Goal: Transaction & Acquisition: Purchase product/service

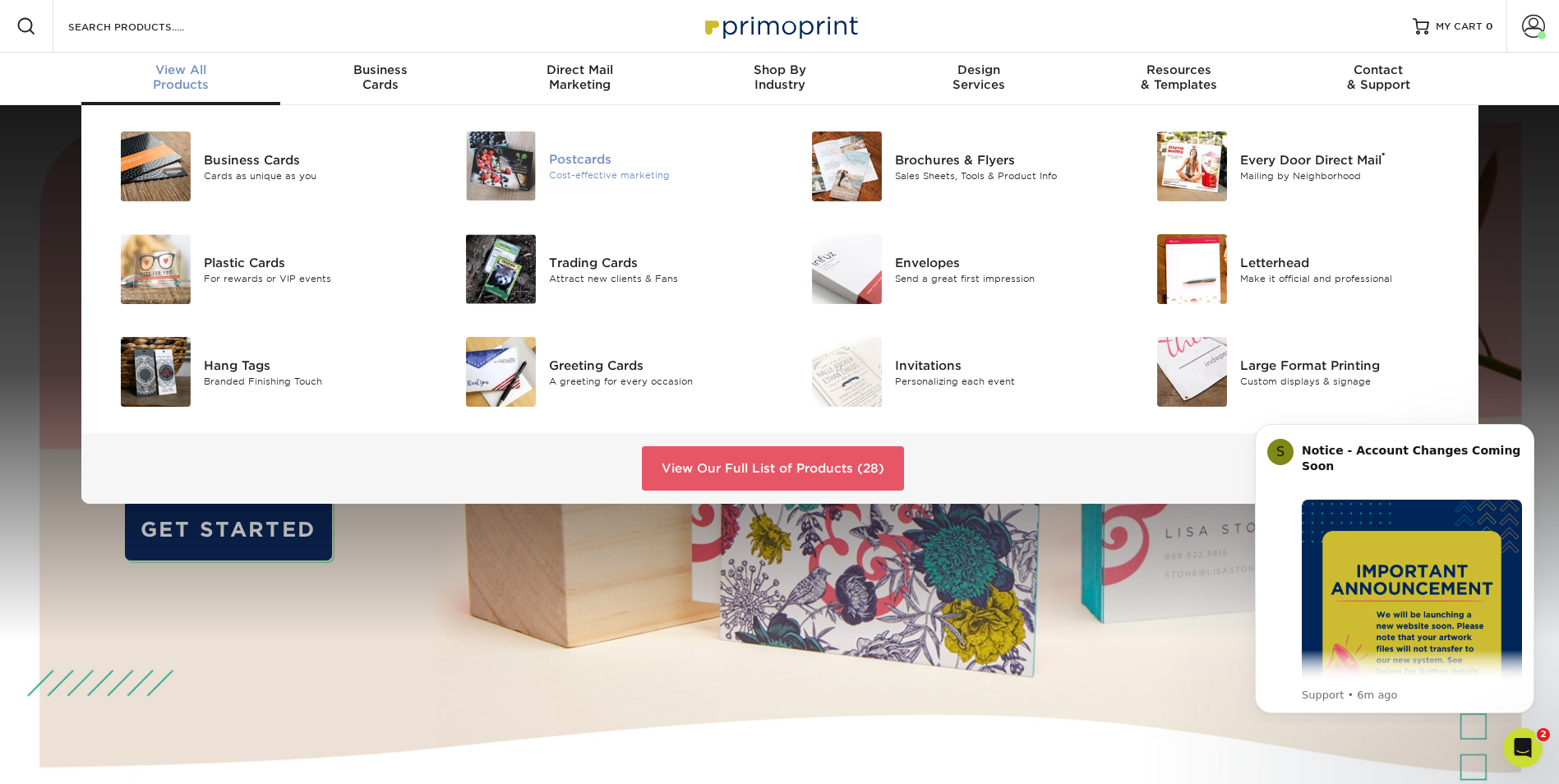
click at [638, 163] on div "Postcards" at bounding box center [658, 159] width 217 height 18
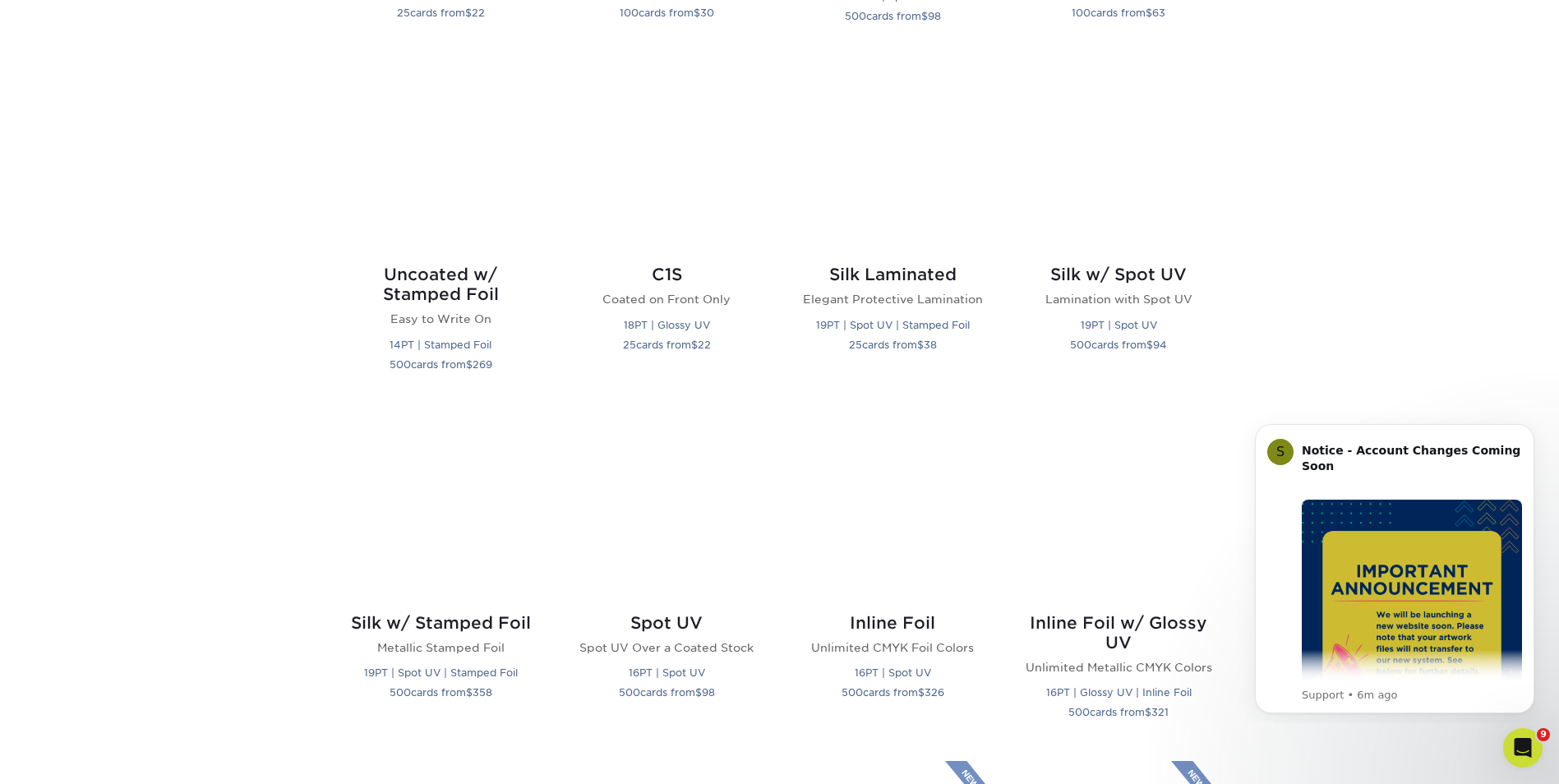
scroll to position [1063, 0]
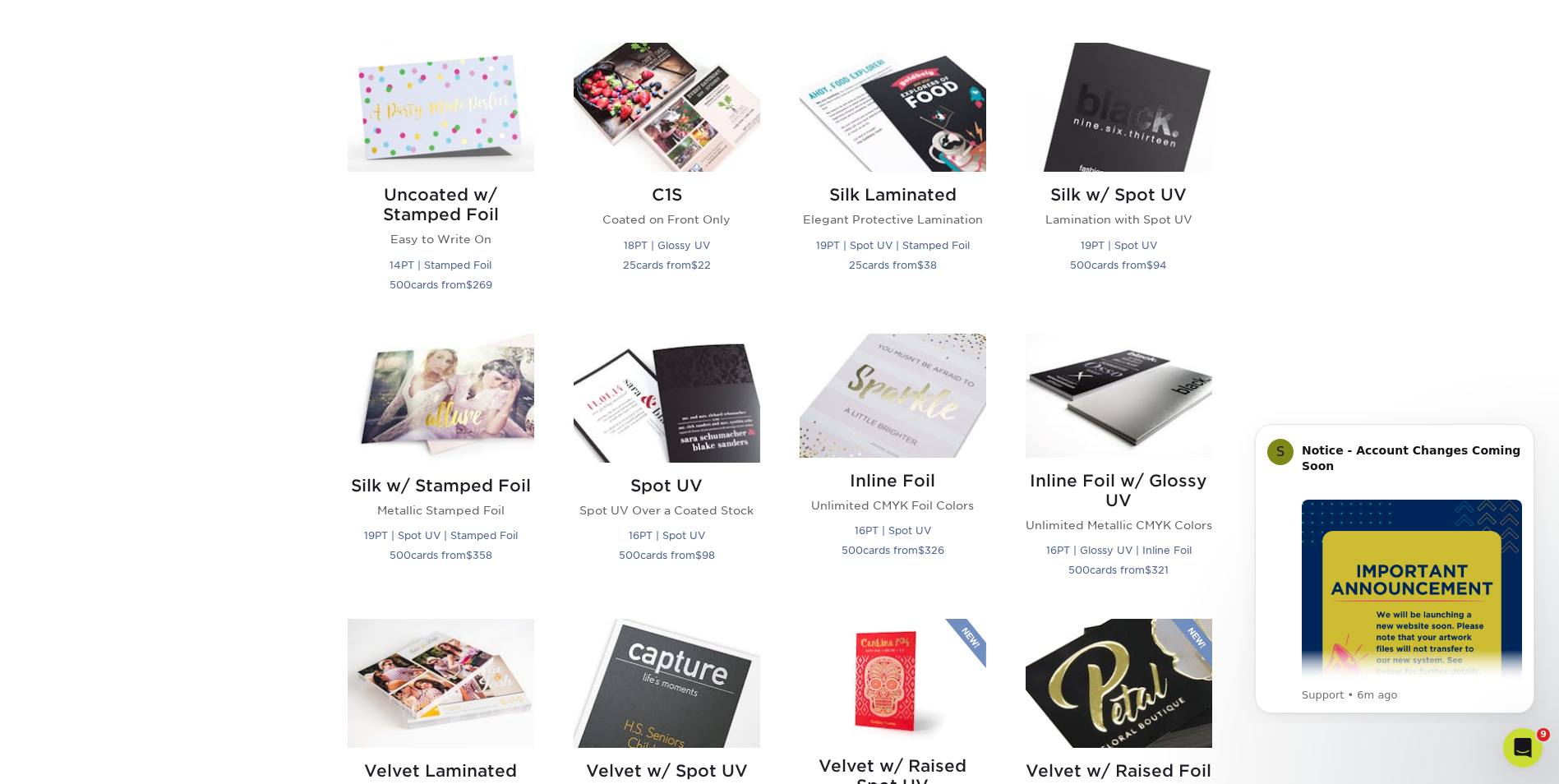
click at [1343, 264] on div "Get started below by choosing your paper, finish, and features: Filtered Matche…" at bounding box center [780, 677] width 1559 height 2258
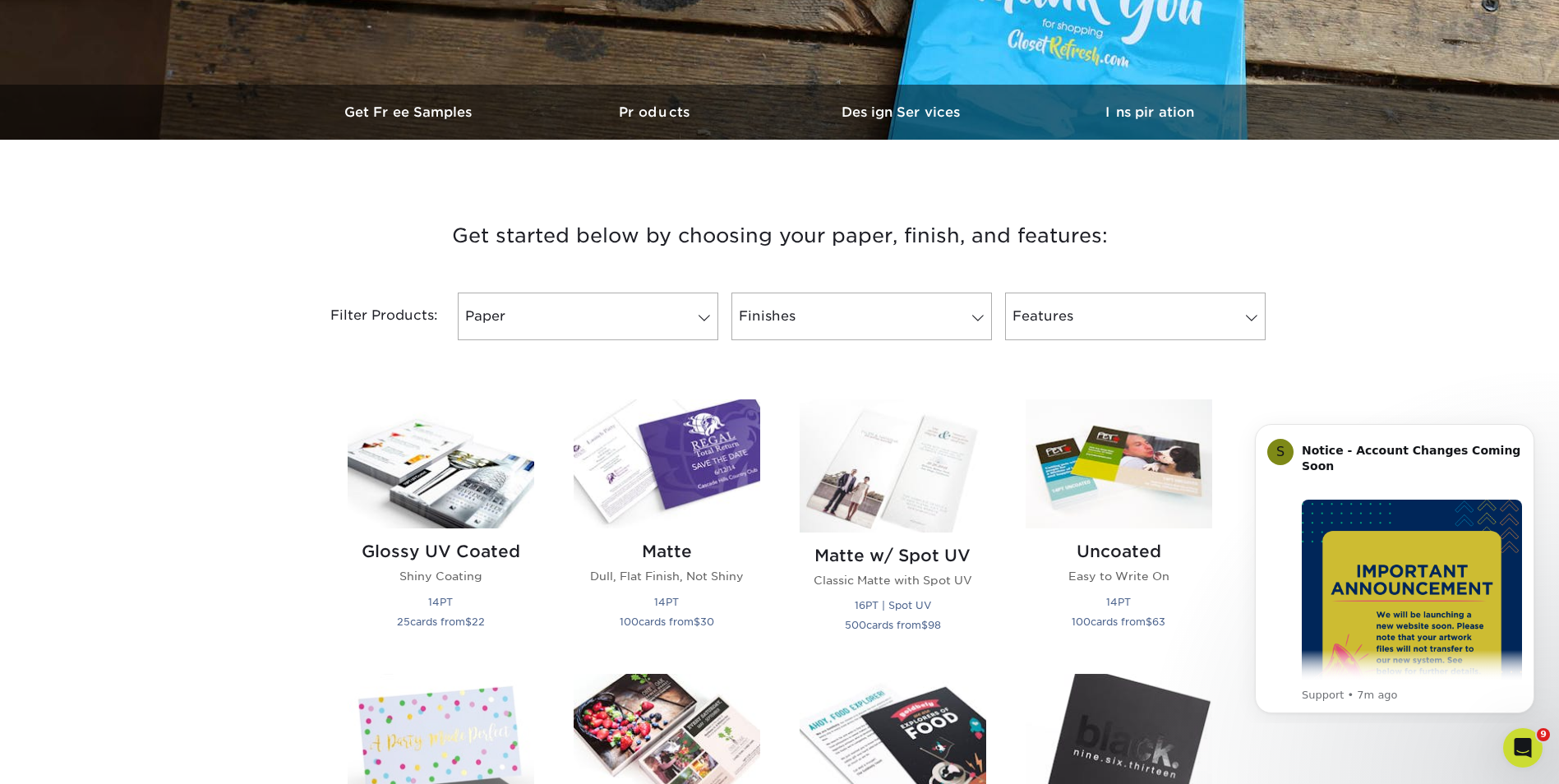
scroll to position [430, 0]
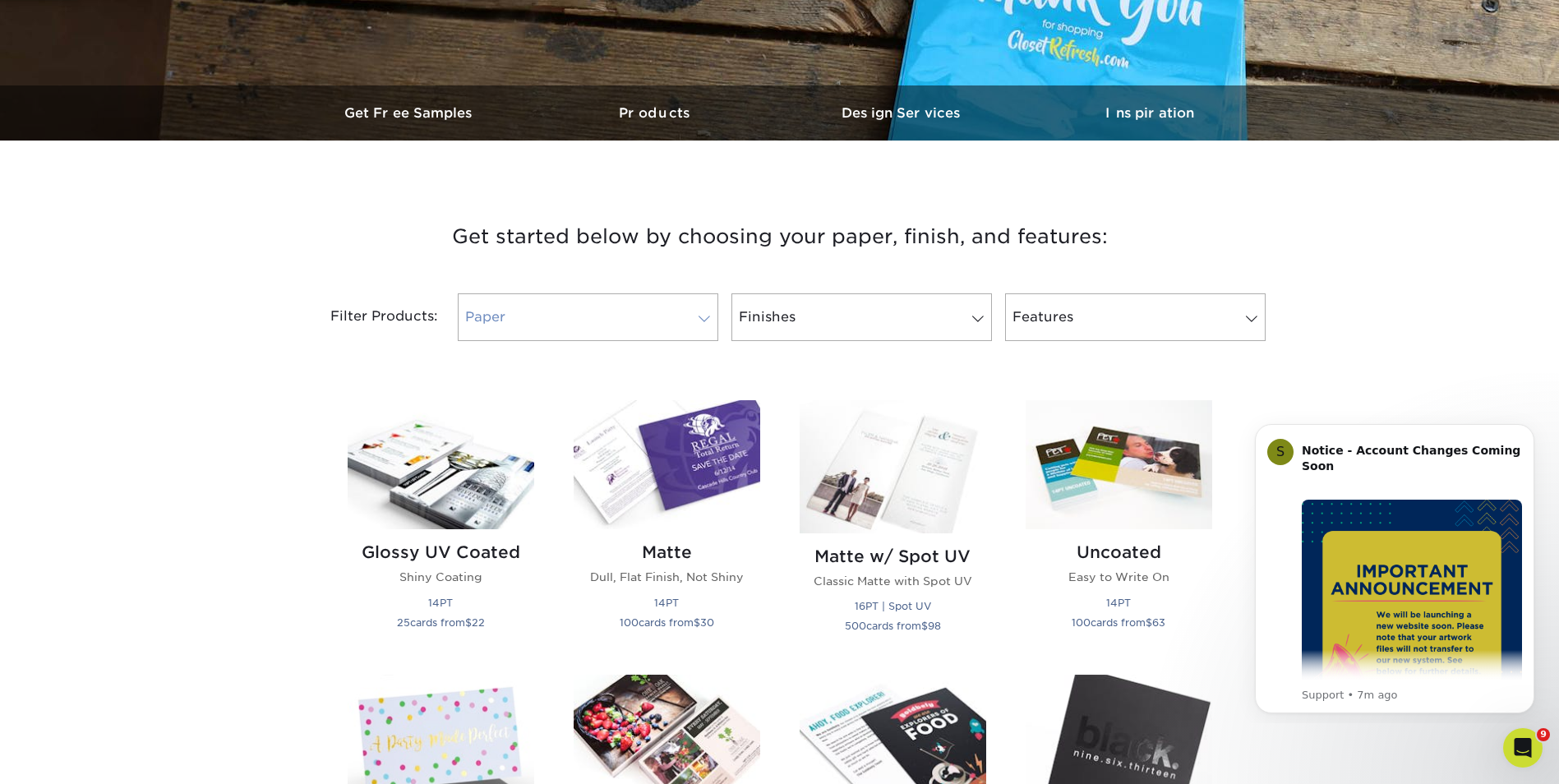
click at [711, 322] on span at bounding box center [704, 319] width 23 height 13
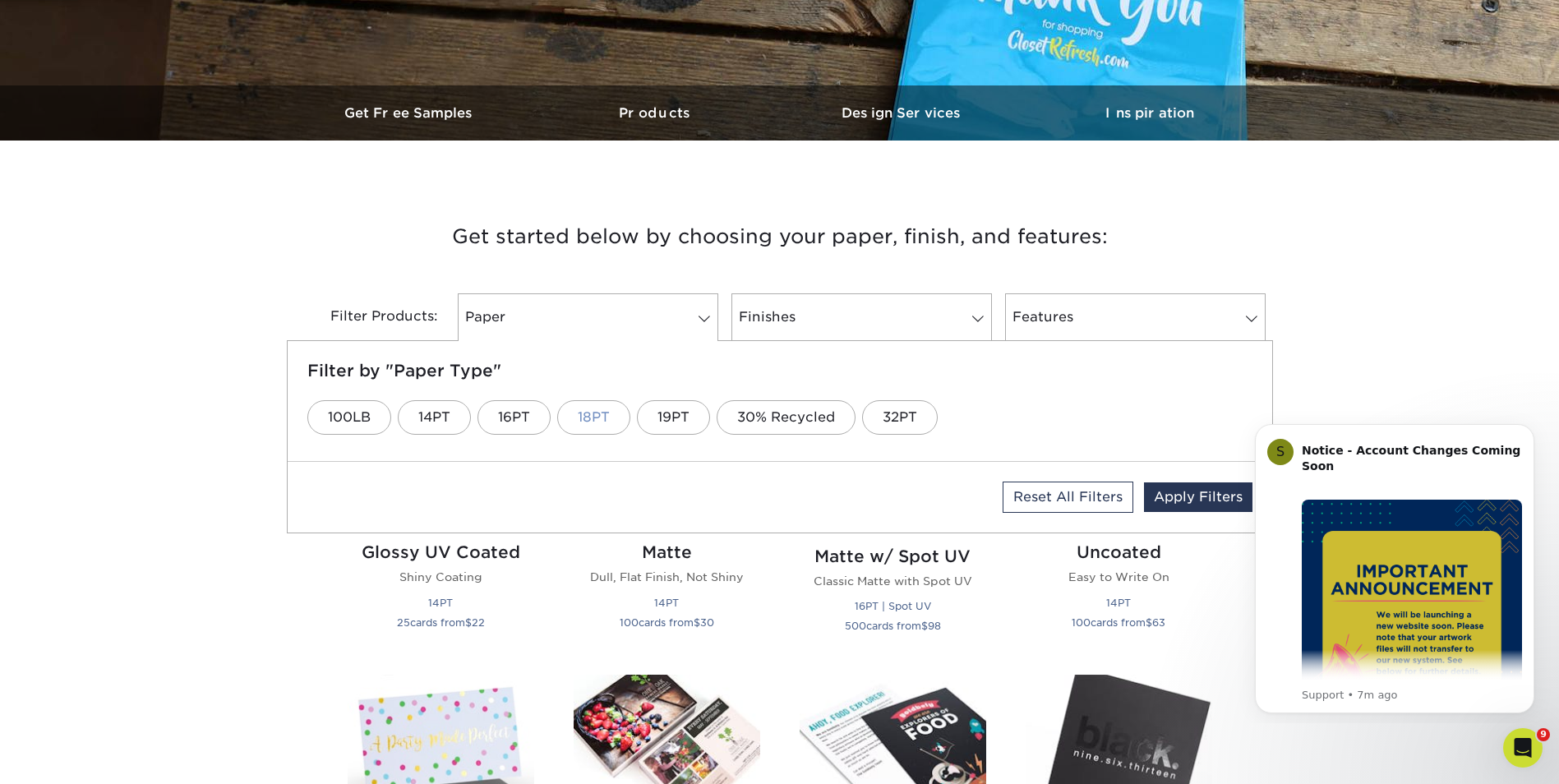
click at [590, 425] on link "18PT" at bounding box center [594, 417] width 73 height 34
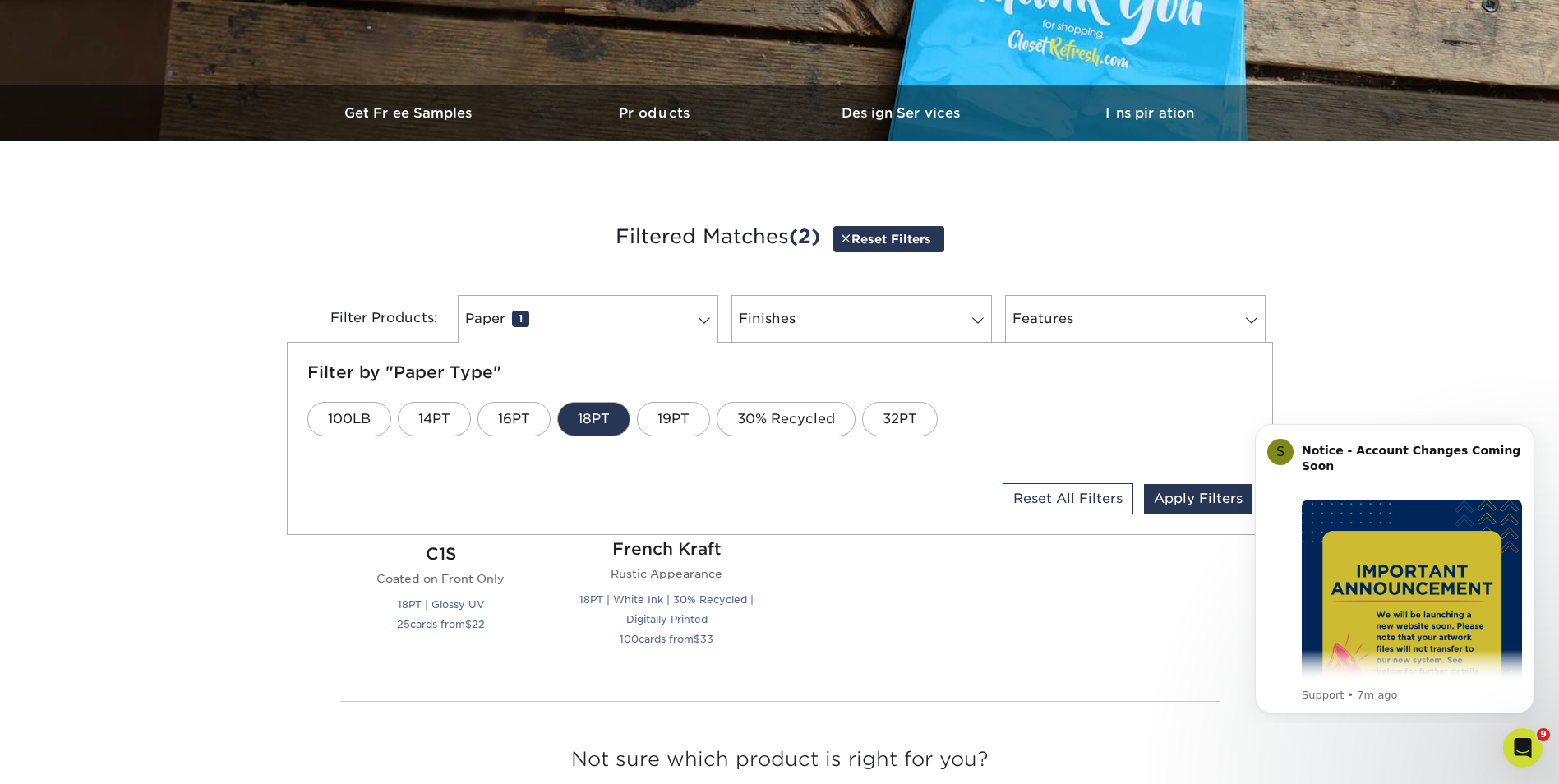
click at [1290, 280] on div "Get started below by choosing your paper, finish, and features: Filtered Matche…" at bounding box center [780, 529] width 1559 height 697
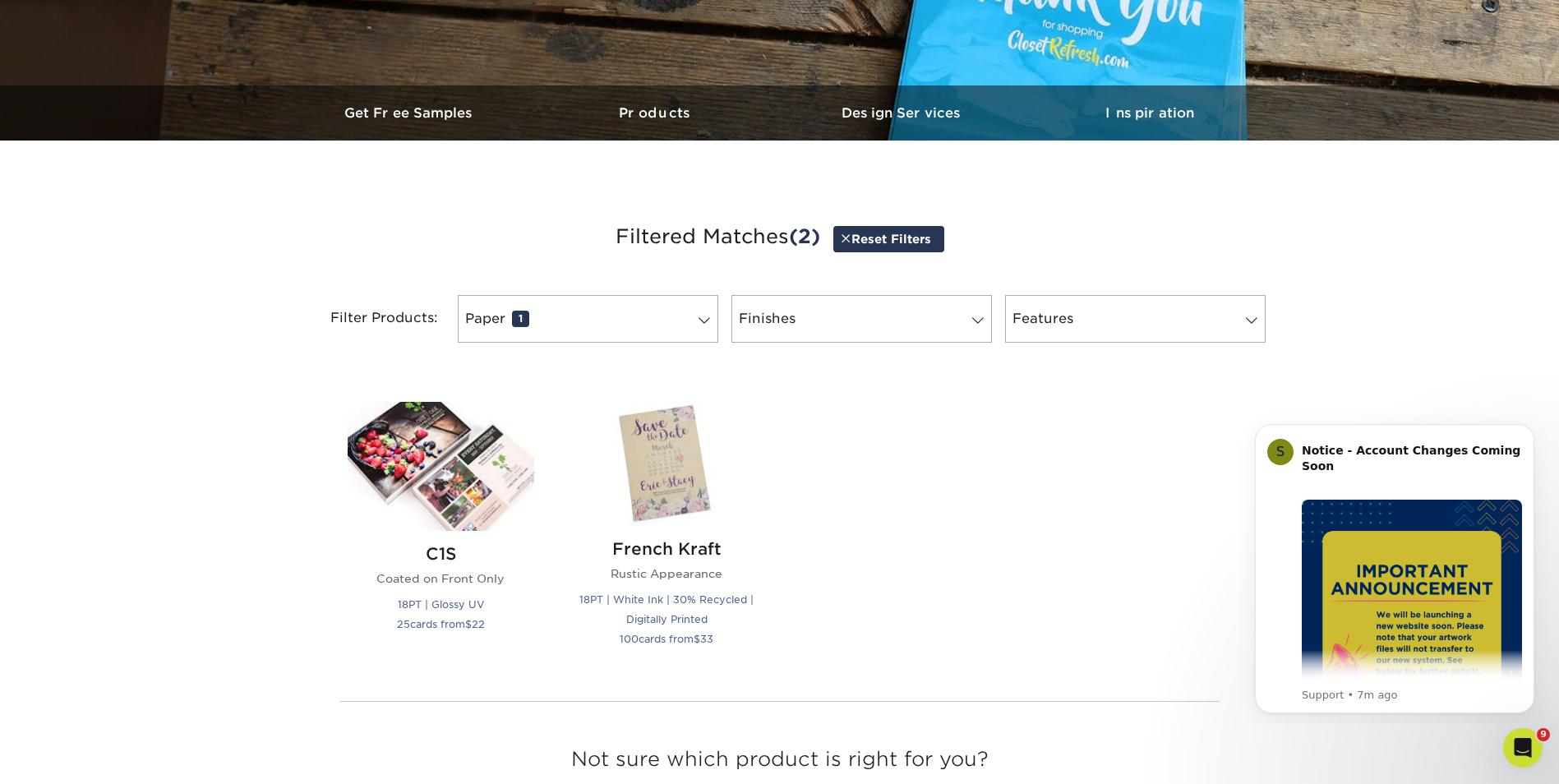
scroll to position [0, 0]
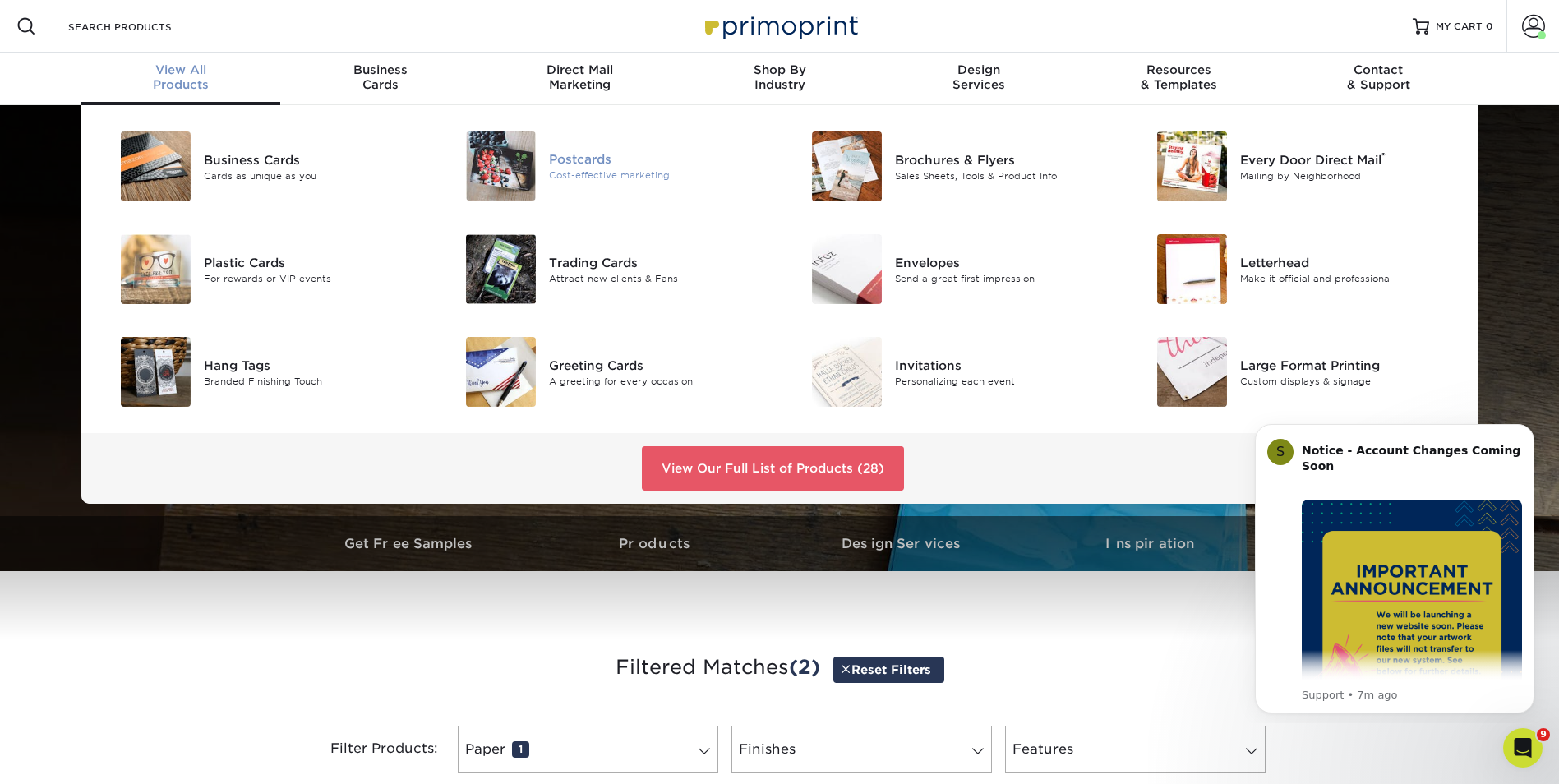
click at [531, 172] on img at bounding box center [501, 166] width 70 height 69
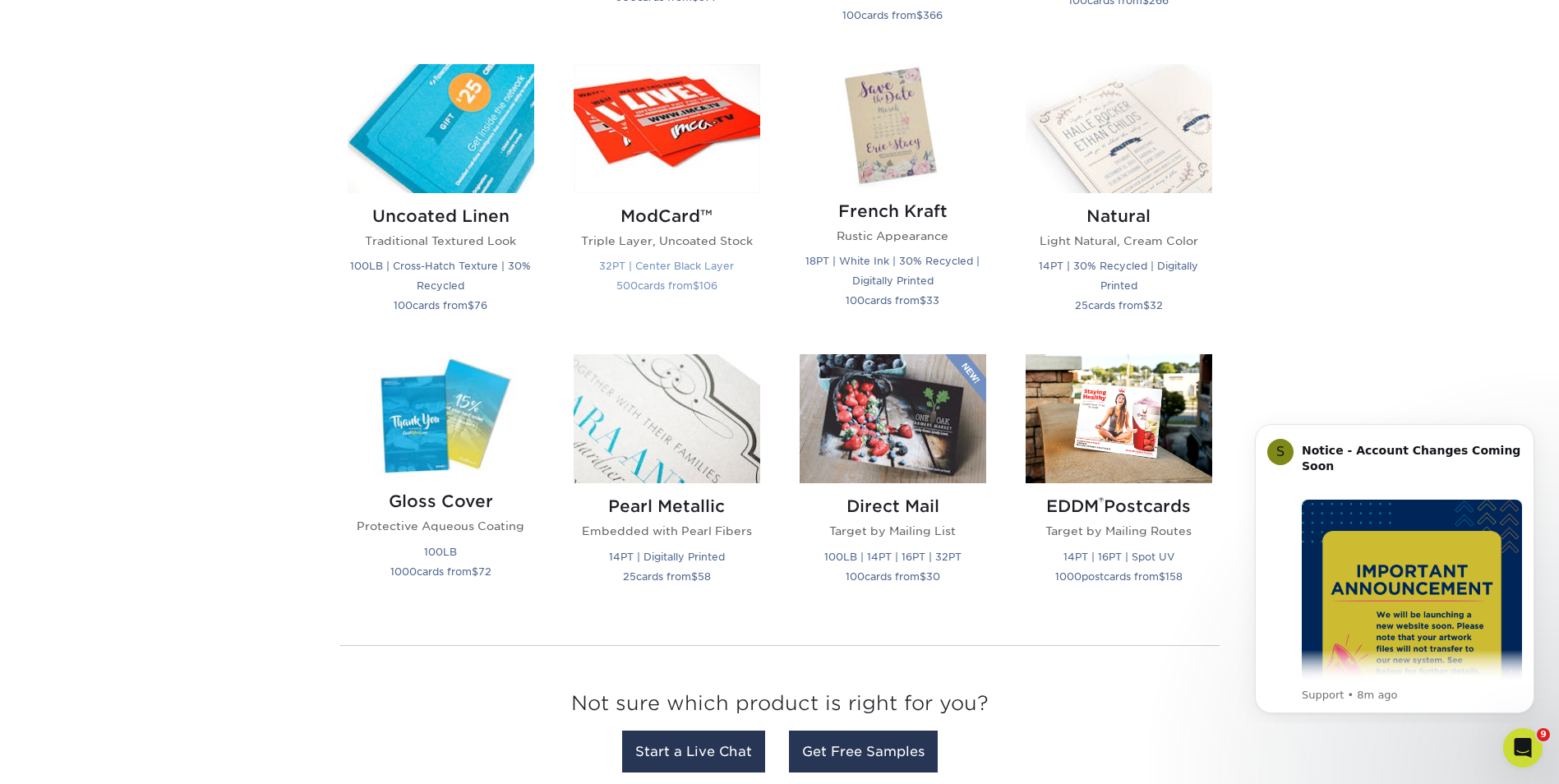
scroll to position [1967, 0]
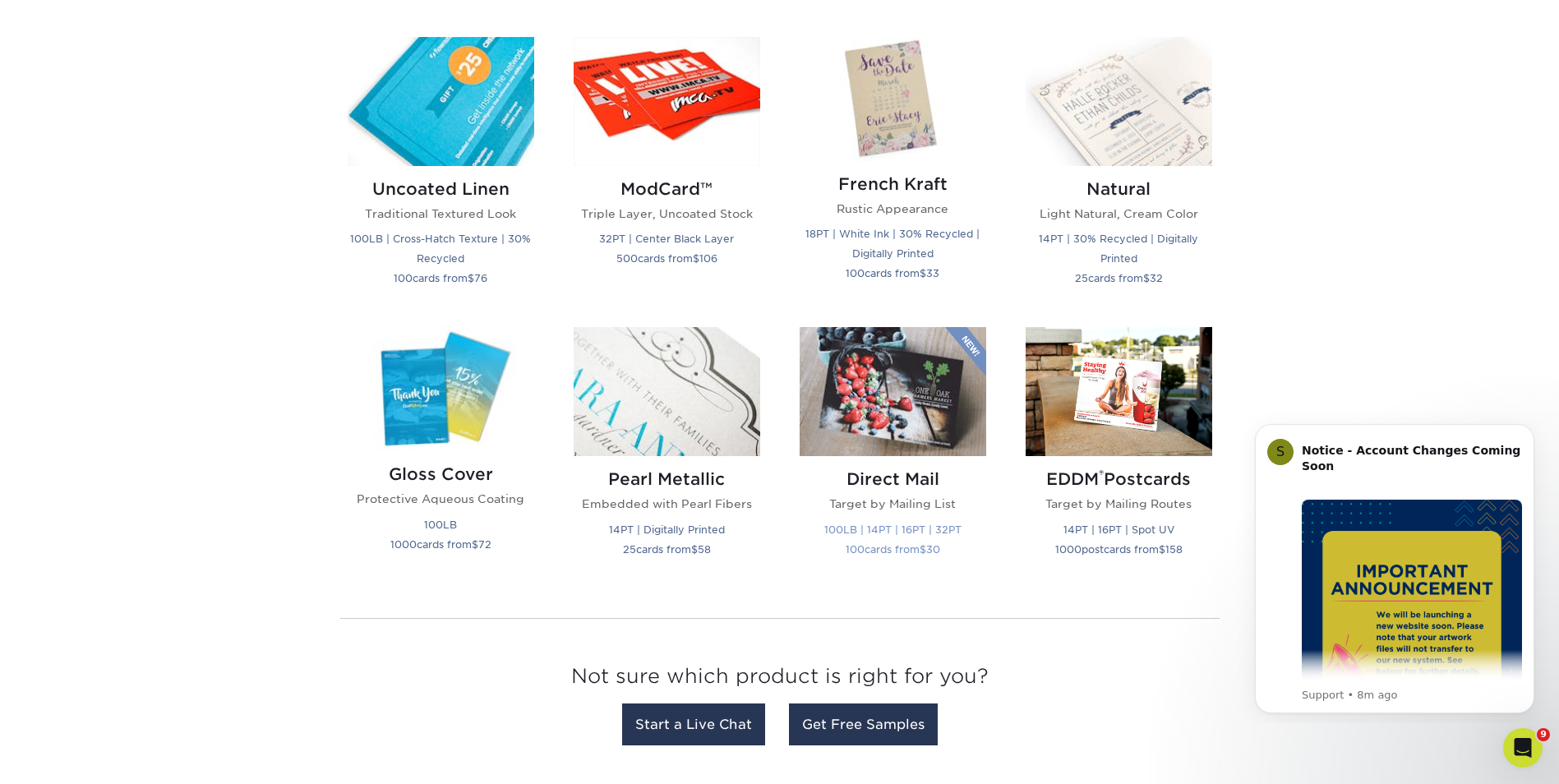
click at [911, 517] on div "Direct Mail Target by Mailing List 100LB | 14PT | 16PT | 32PT 100 cards from $ …" at bounding box center [893, 516] width 187 height 122
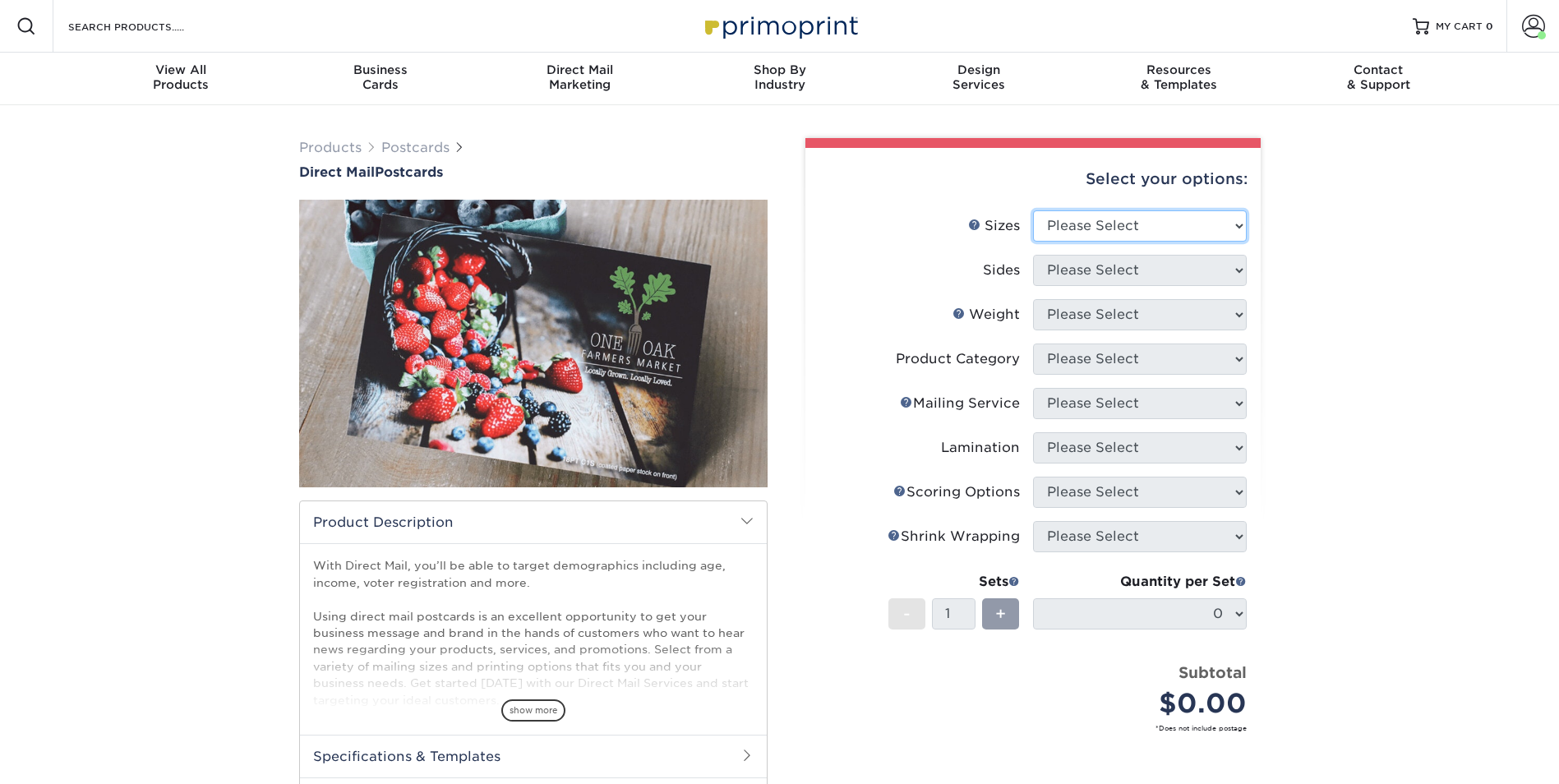
click at [1238, 218] on select "Please Select 1.5" x 7" 2" x 4" 2" x 6" 2" x 7" 2" x 8" 2.12" x 5.5" 2.12" x 5.…" at bounding box center [1140, 226] width 214 height 32
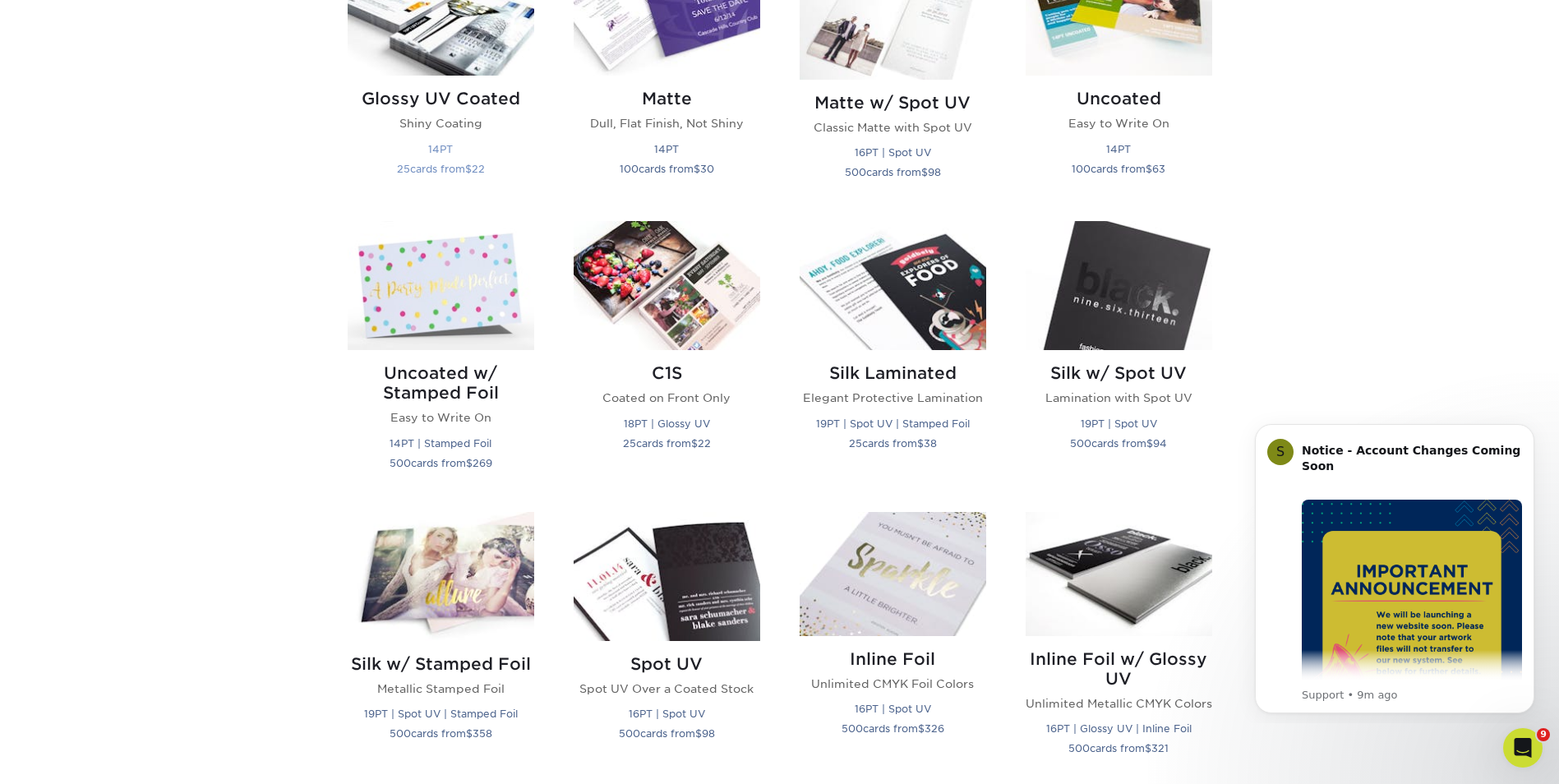
click at [408, 20] on img at bounding box center [440, 11] width 187 height 129
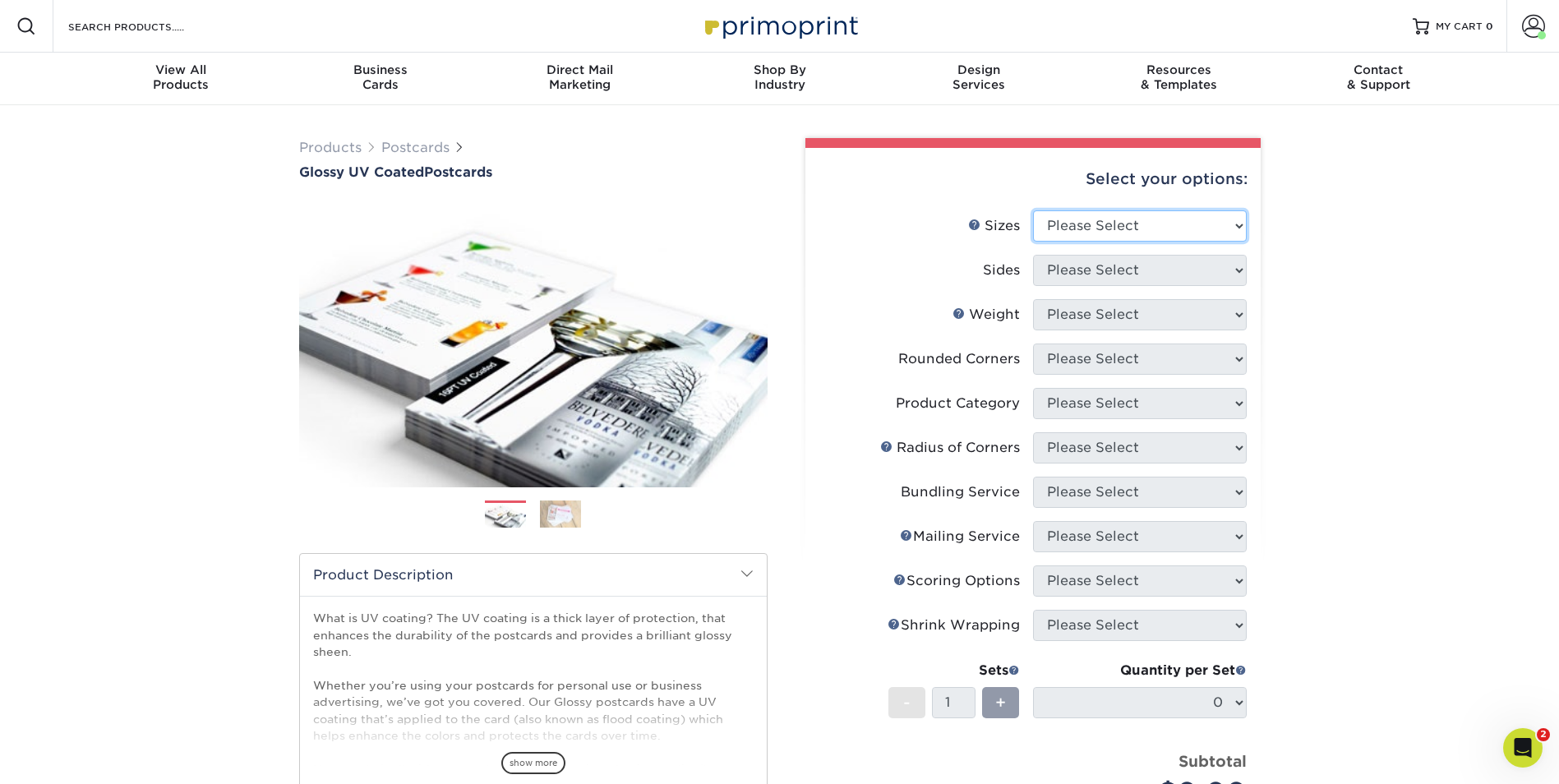
click at [1239, 231] on select "Please Select 1.5" x 7" 2" x 4" 2" x 6" 2" x 7" 2" x 8" 2.12" x 5.5" 2.12" x 5.…" at bounding box center [1140, 226] width 214 height 32
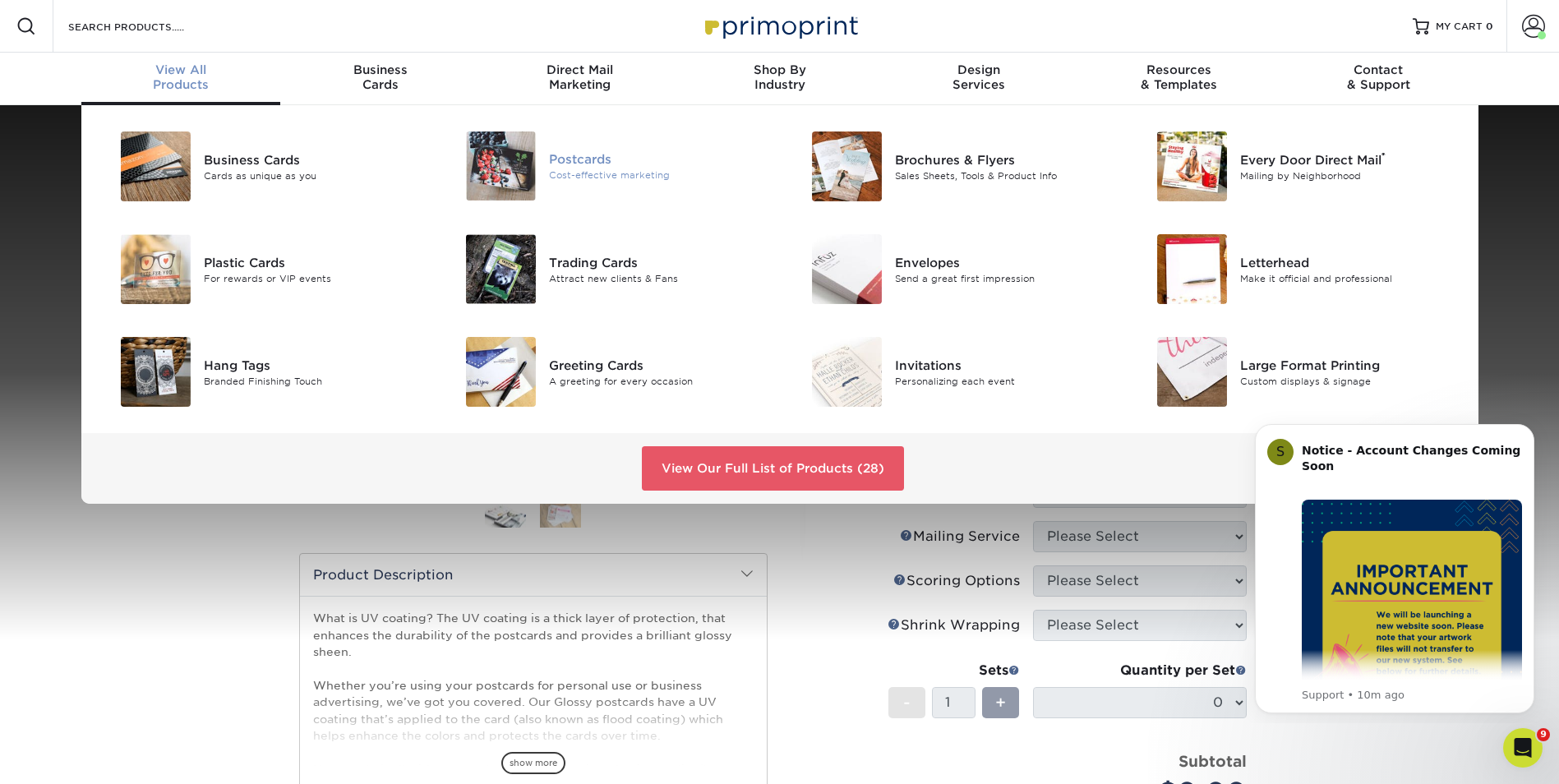
click at [531, 169] on img at bounding box center [501, 166] width 70 height 69
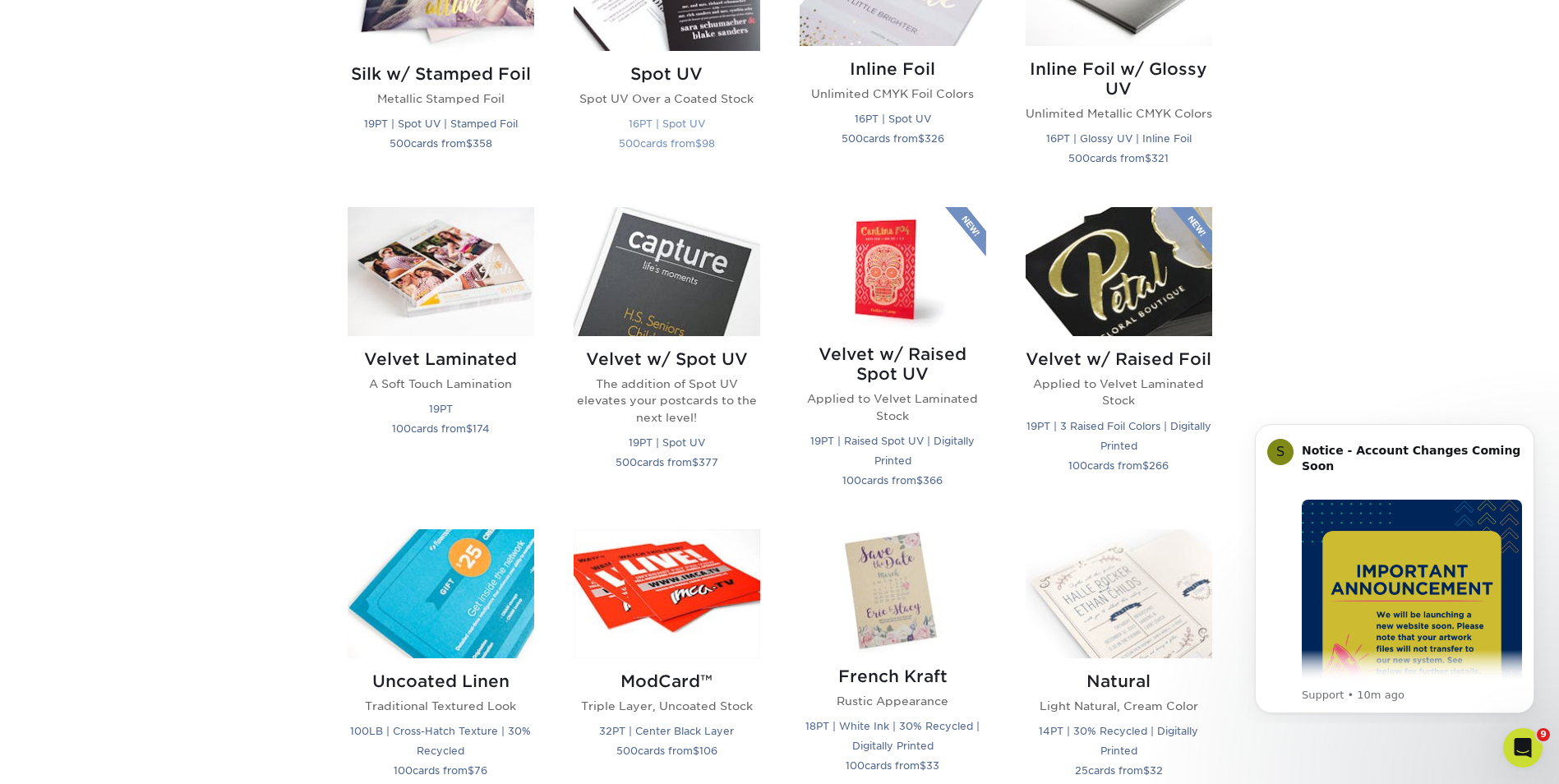
scroll to position [1486, 0]
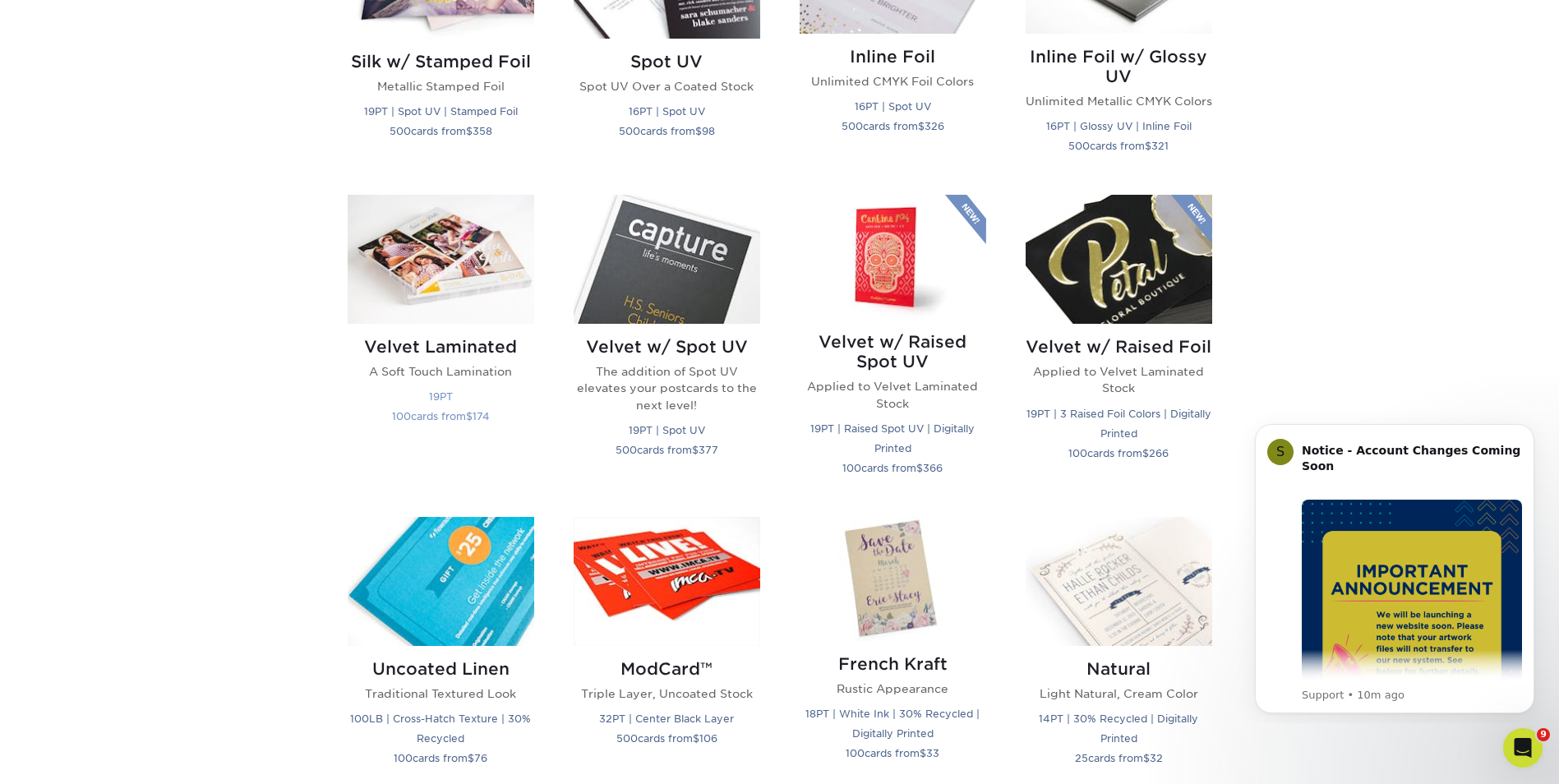
click at [499, 286] on img at bounding box center [440, 259] width 187 height 129
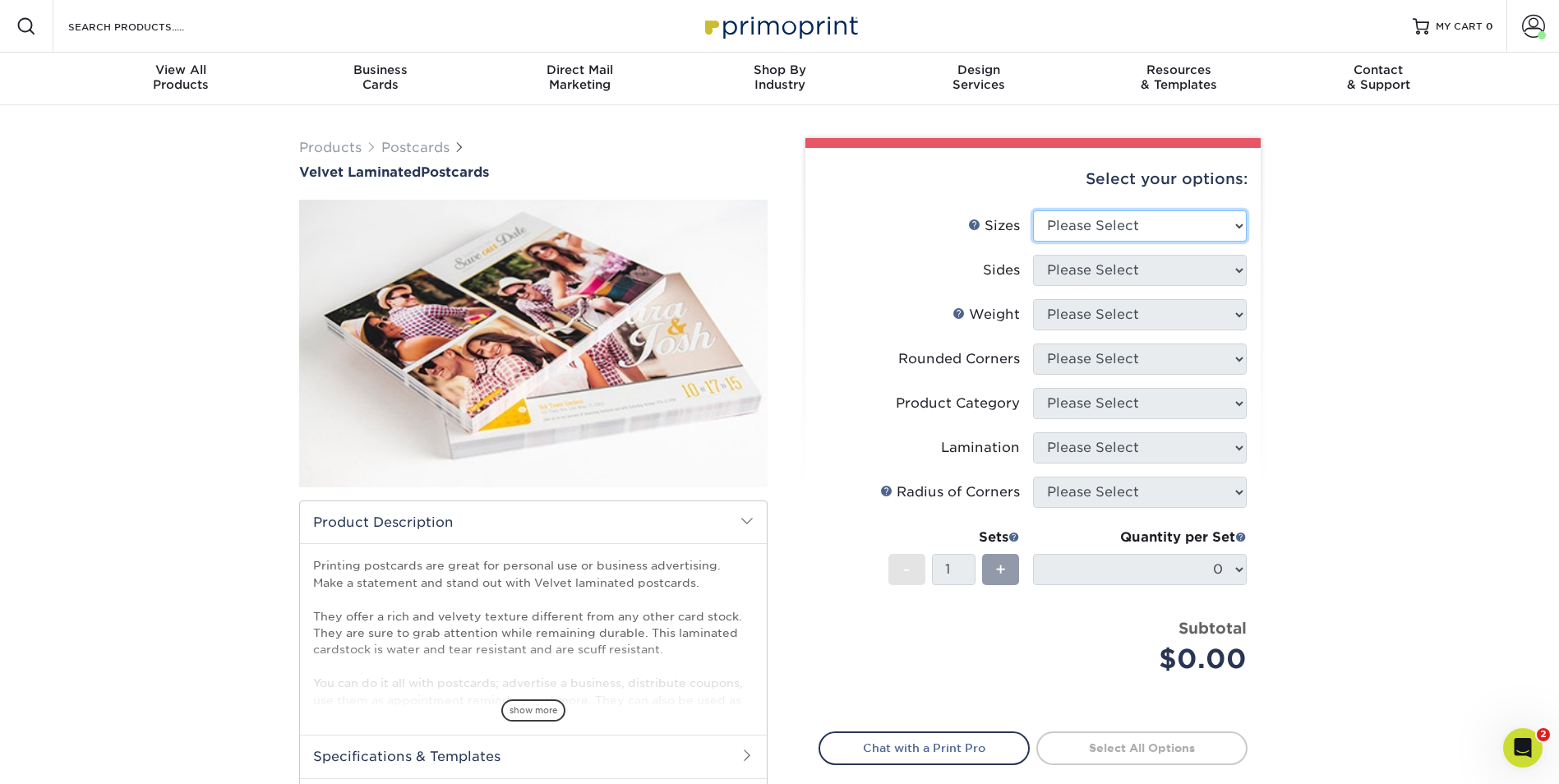
click at [1239, 229] on select "Please Select 2" x 6" 2" x 8" 3" x 5" 3.5" x 3.5" 3.5" x 4" 3.5" x 8.5" 3.67" x…" at bounding box center [1140, 226] width 214 height 32
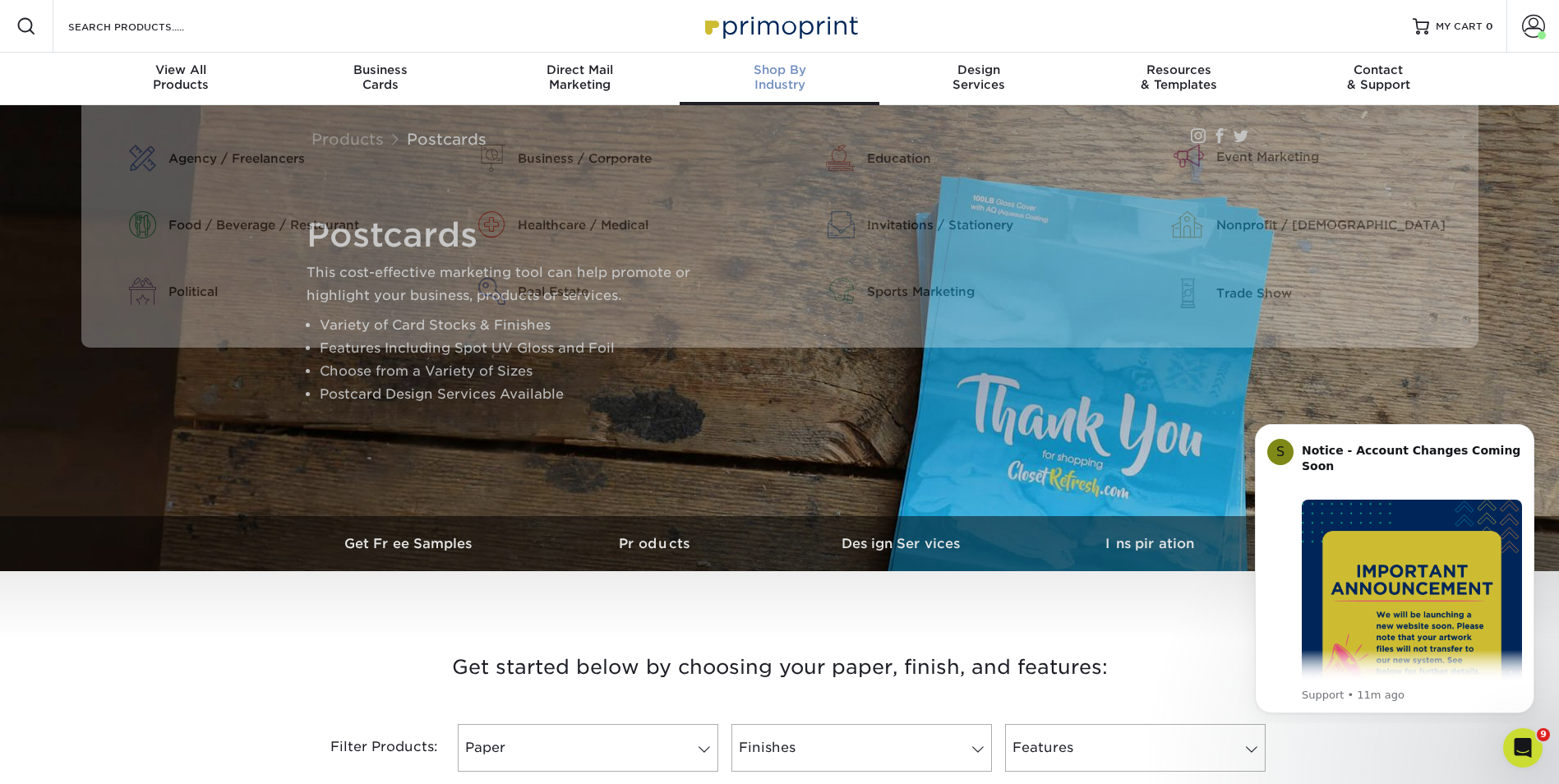
click at [775, 89] on div "Shop By Industry" at bounding box center [779, 77] width 200 height 30
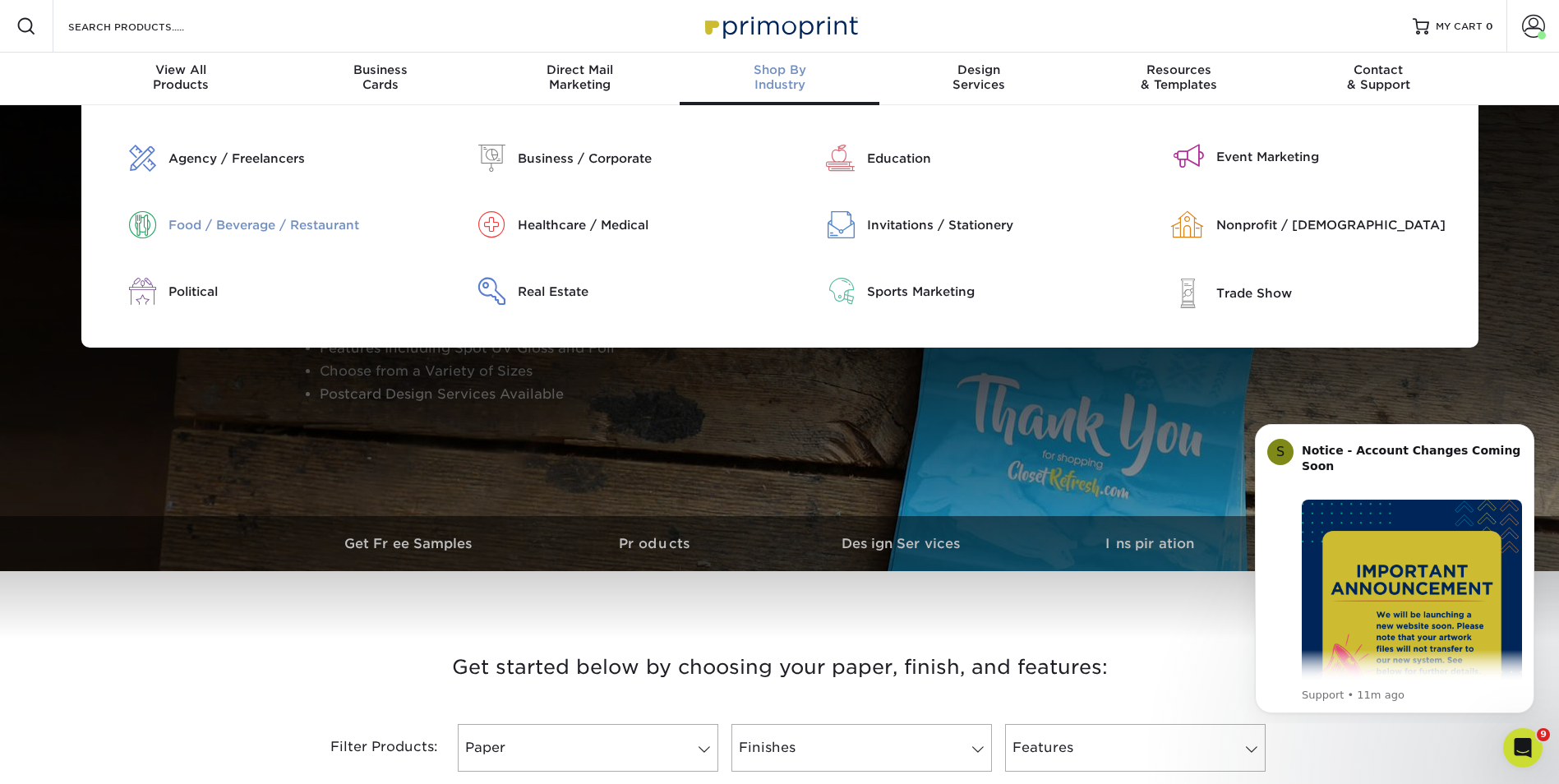
click at [335, 229] on div "Food / Beverage / Restaurant" at bounding box center [293, 225] width 250 height 18
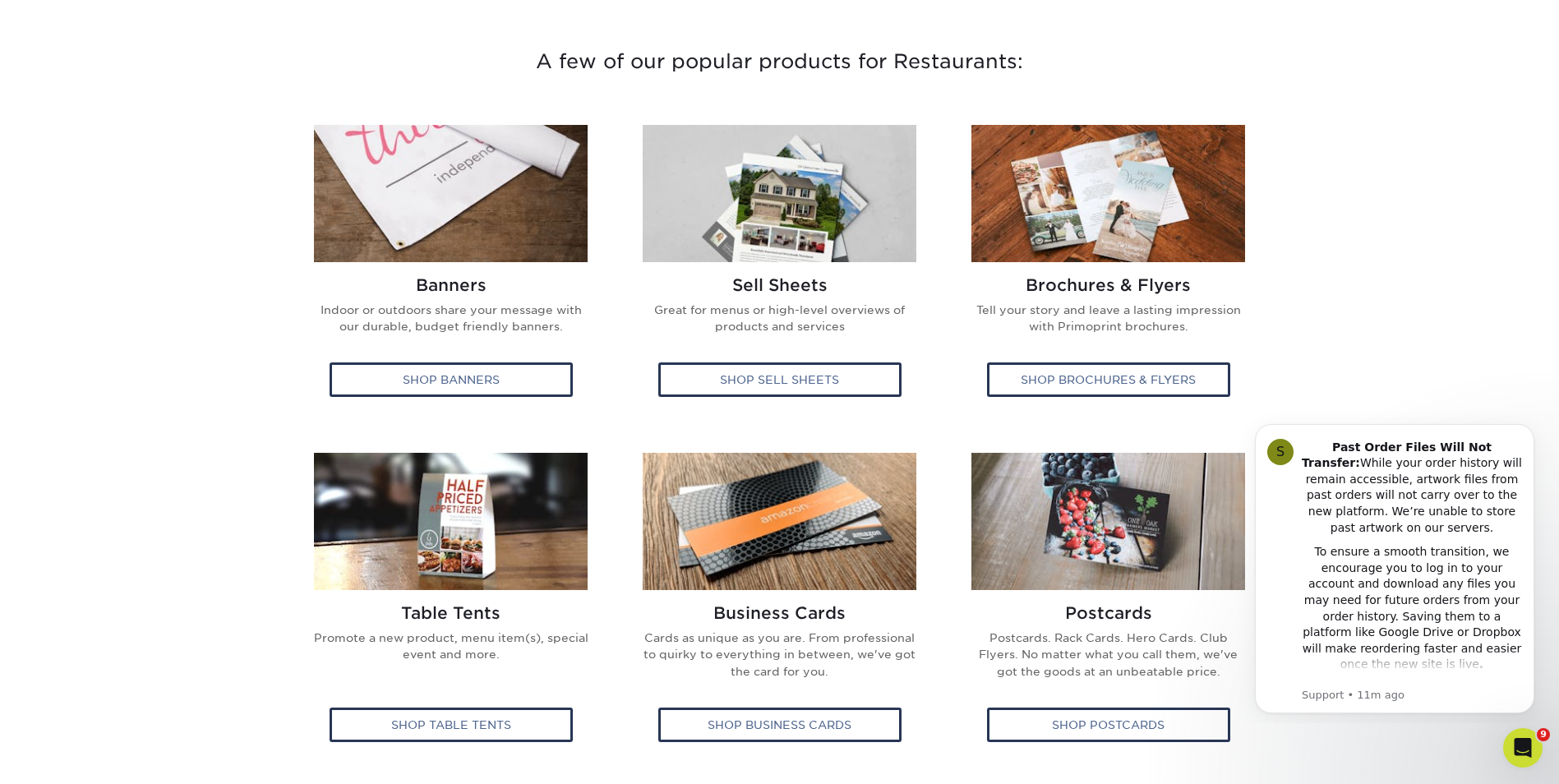
scroll to position [568, 0]
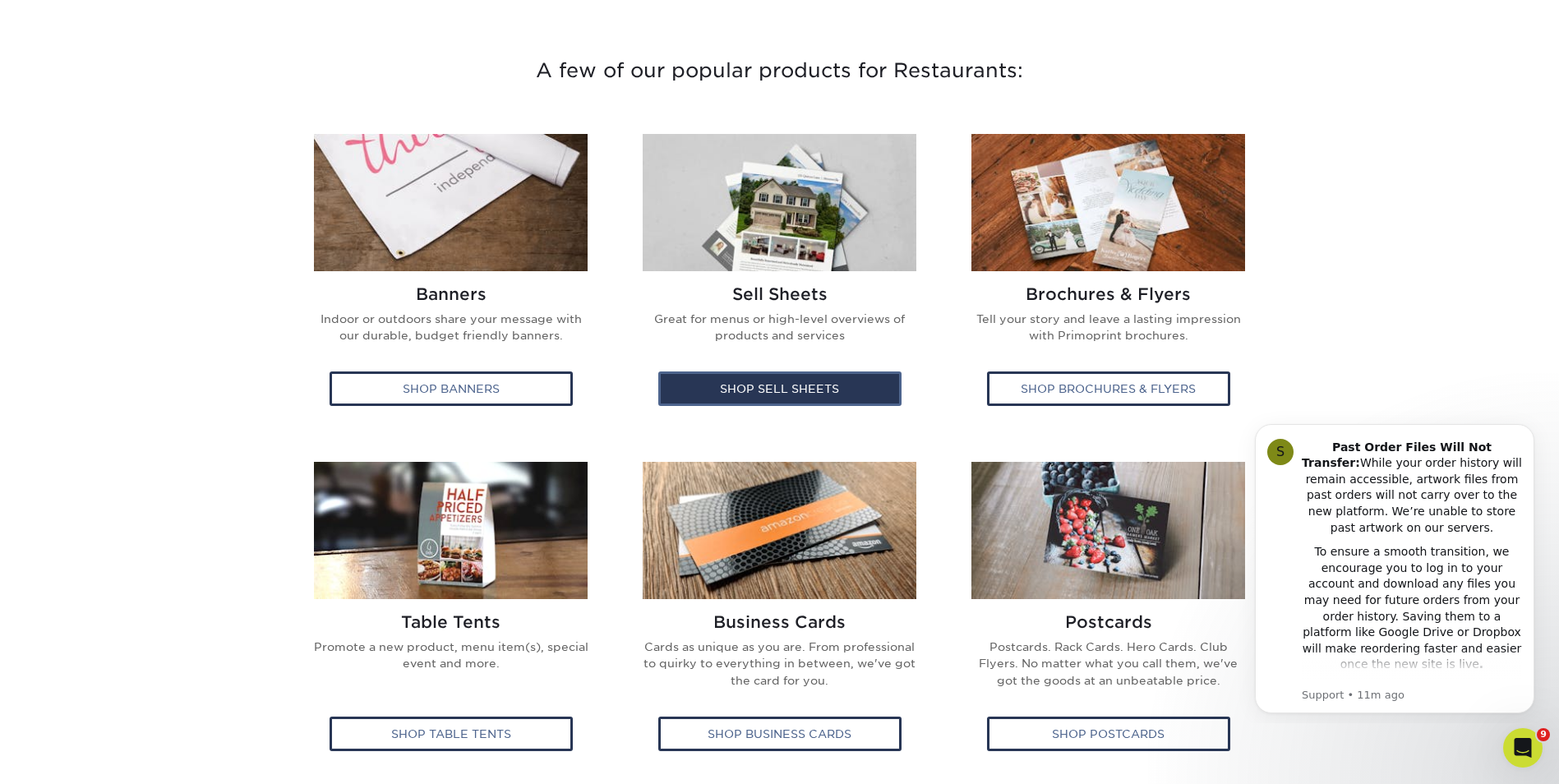
click at [753, 396] on div "Shop Sell Sheets" at bounding box center [780, 388] width 243 height 34
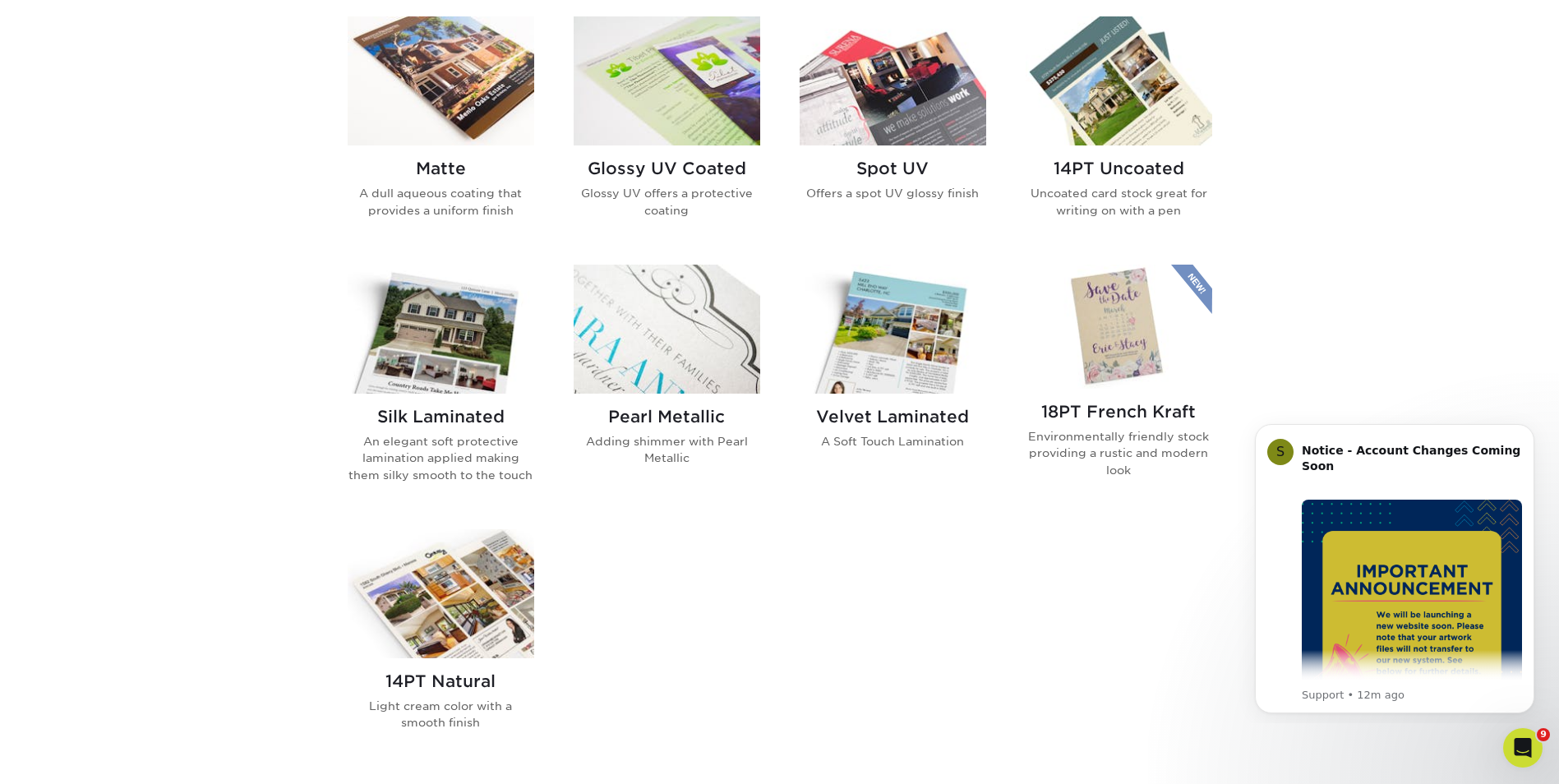
click at [737, 134] on img at bounding box center [666, 81] width 187 height 129
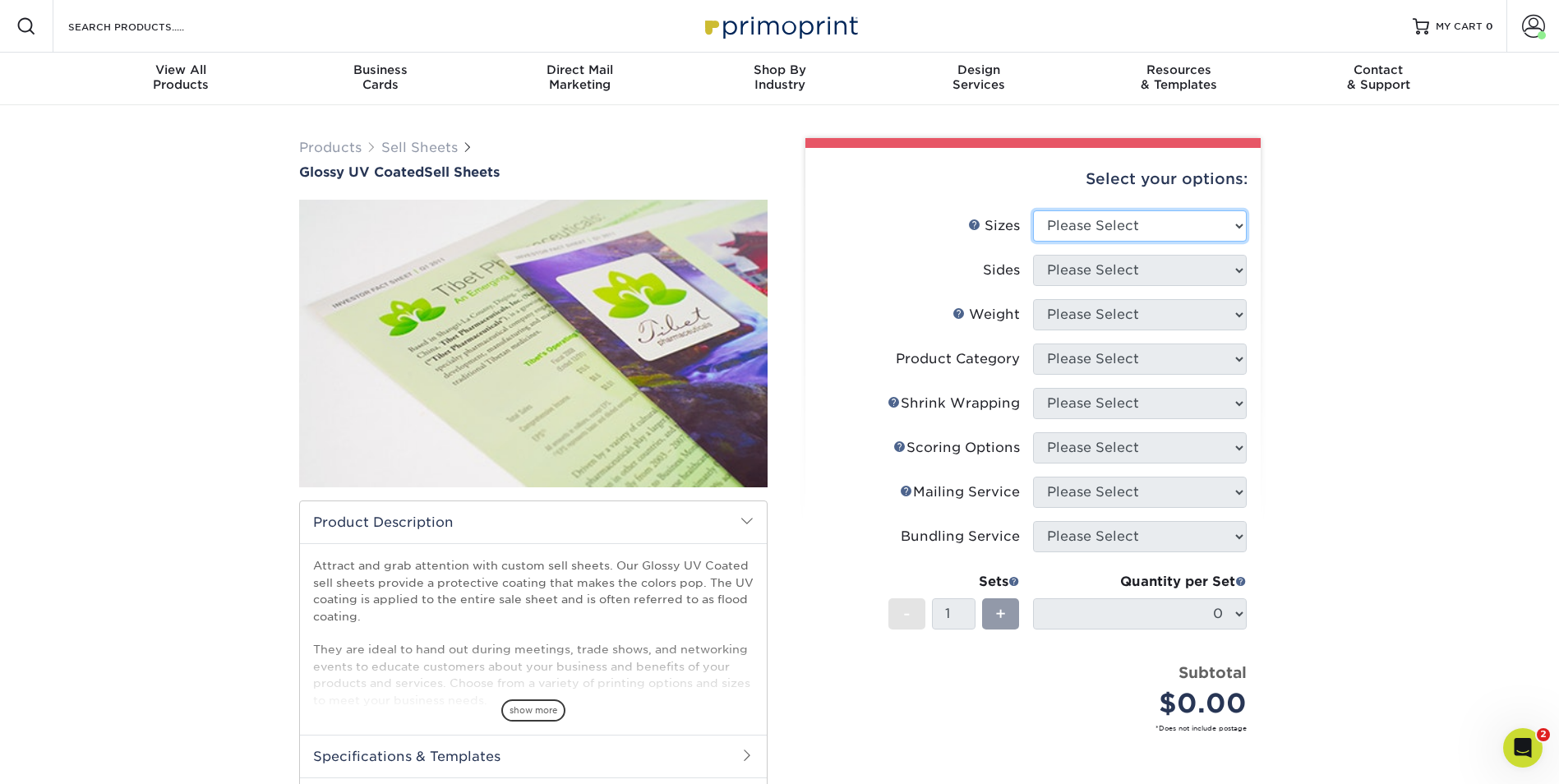
click at [1236, 224] on select "Please Select 6" x 18" 7" x 12" 8" x 10" 8.5" x 11" 8.5" x 14" 9" x 12" 9" x 18…" at bounding box center [1140, 226] width 214 height 32
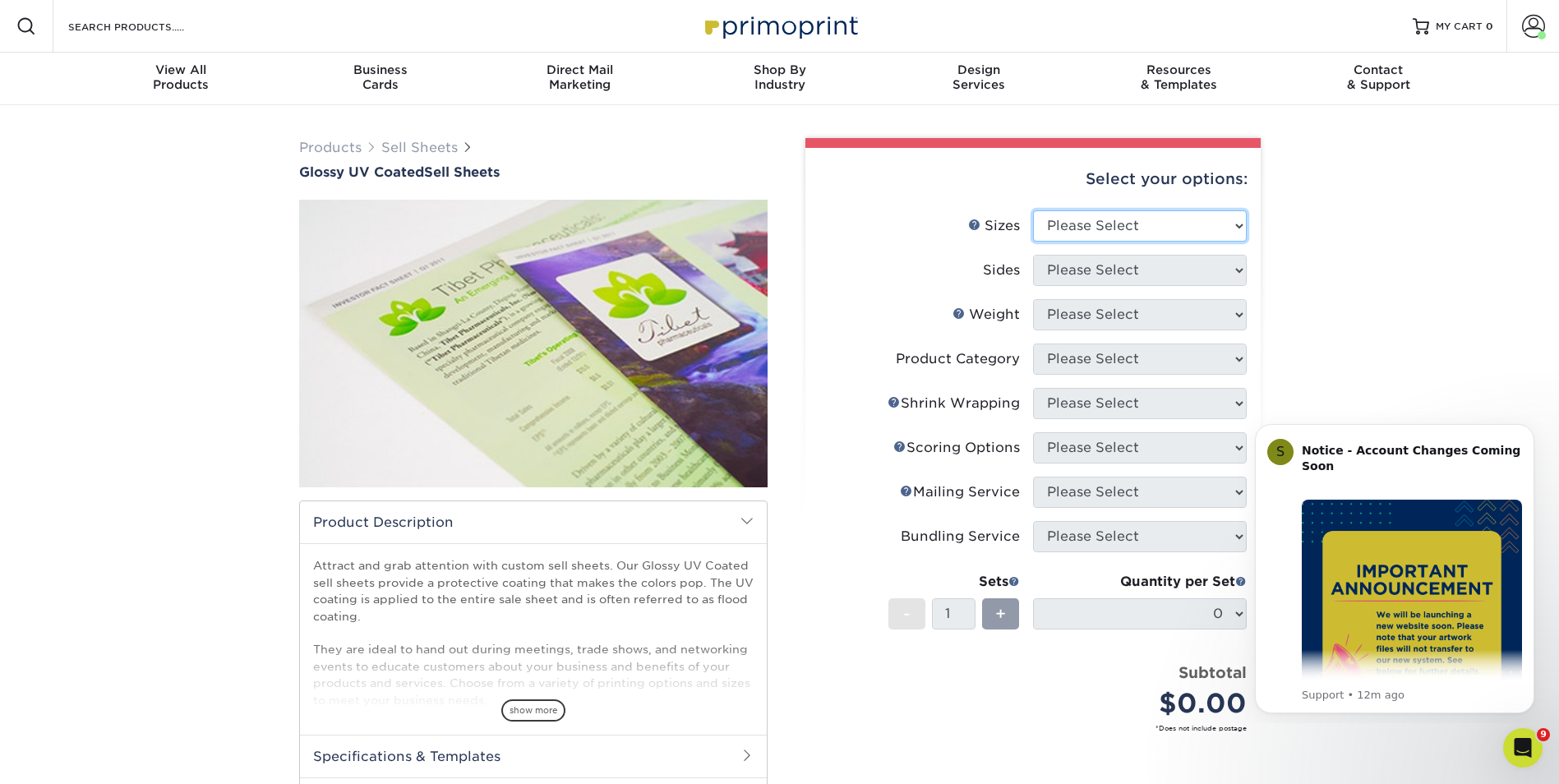
select select "8.50x11.00"
click at [1033, 210] on select "Please Select 6" x 18" 7" x 12" 8" x 10" 8.5" x 11" 8.5" x 14" 9" x 12" 9" x 18…" at bounding box center [1140, 226] width 214 height 32
click at [1157, 274] on select "Please Select Print Both Sides Print Both Sides - Foil Back Only Print Both Sid…" at bounding box center [1140, 270] width 214 height 32
select select "13abbda7-1d64-4f25-8bb2-c179b224825d"
click at [1033, 255] on select "Please Select Print Both Sides Print Both Sides - Foil Back Only Print Both Sid…" at bounding box center [1140, 270] width 214 height 32
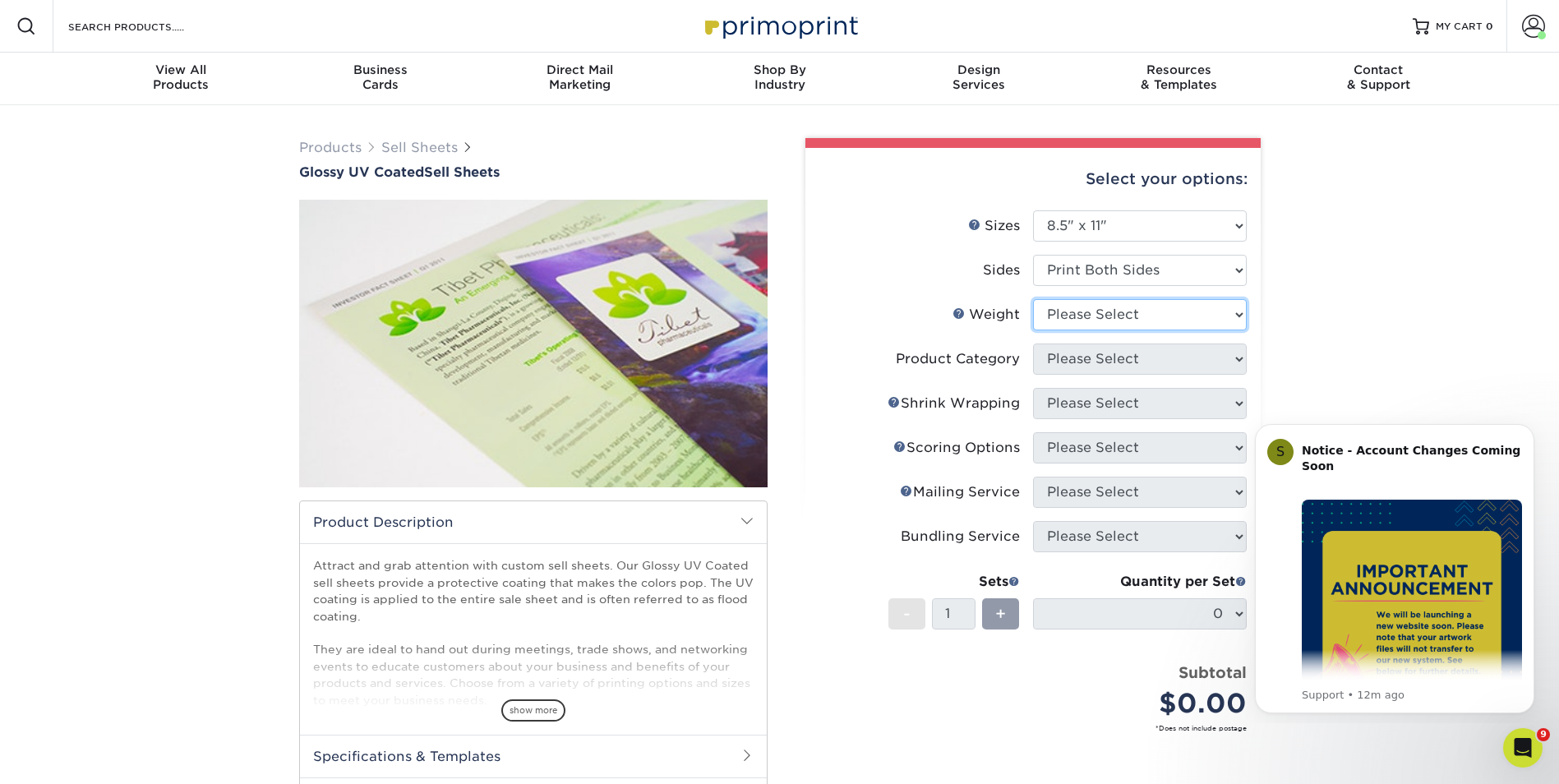
click at [1131, 310] on select "Please Select 16PT 14PT 18PT C1S" at bounding box center [1140, 315] width 214 height 32
select select "16PT"
click at [1033, 299] on select "Please Select 16PT 14PT 18PT C1S" at bounding box center [1140, 315] width 214 height 32
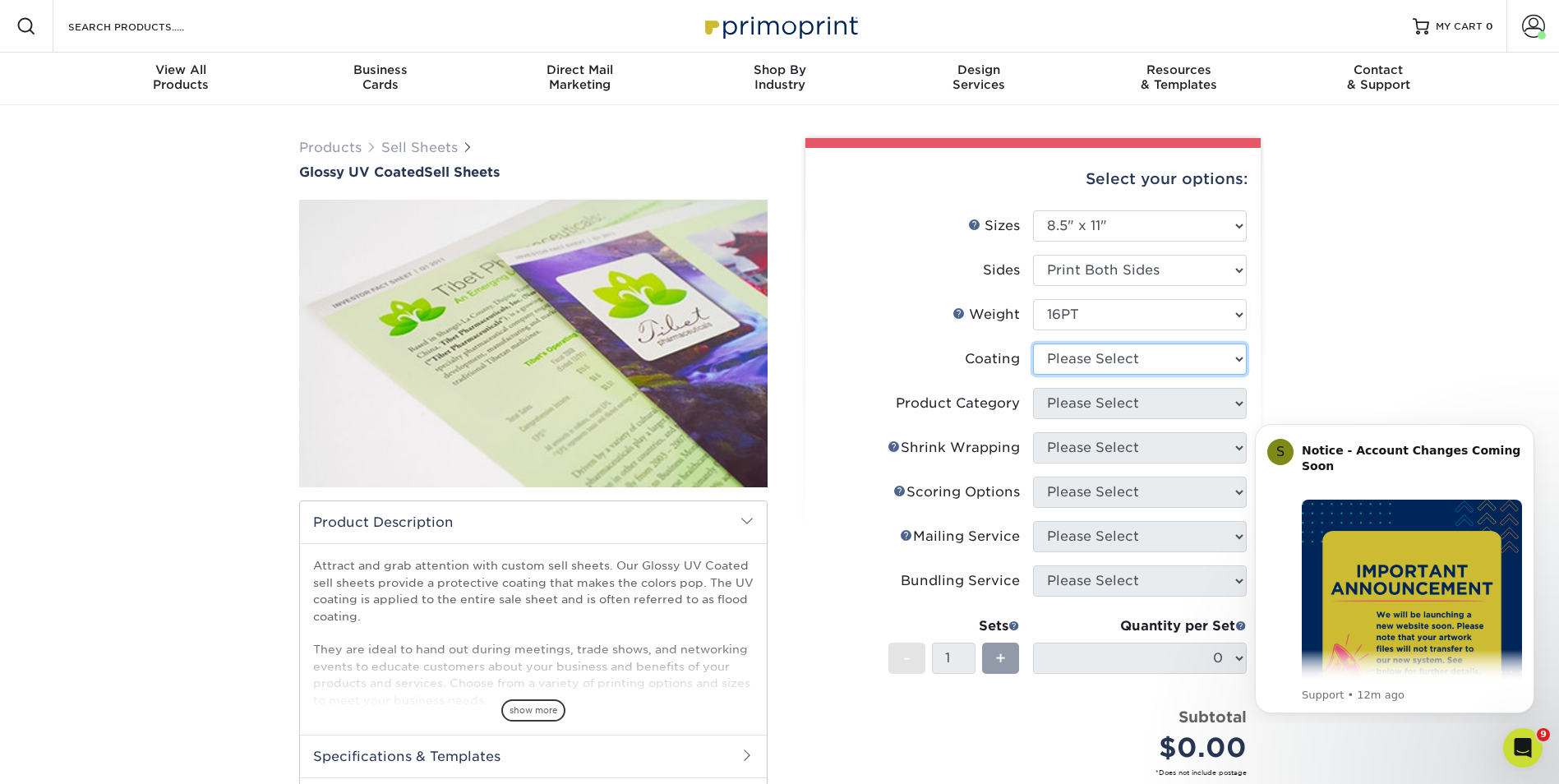
click at [1099, 363] on select at bounding box center [1140, 359] width 214 height 32
select select "ae367451-b2b8-45df-a344-0f05b6a12993"
click at [1033, 344] on select at bounding box center [1140, 359] width 214 height 32
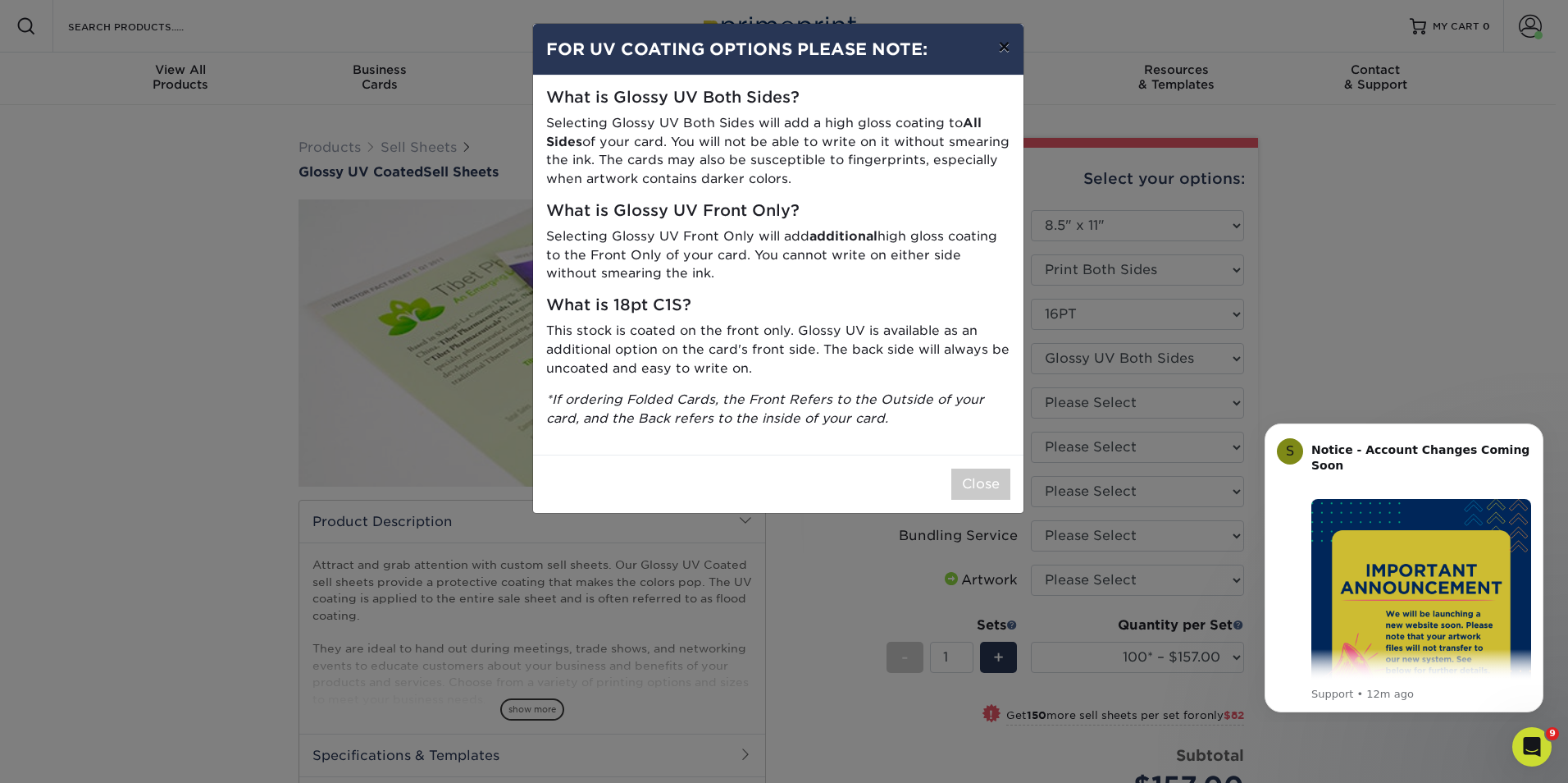
click at [1007, 42] on button "×" at bounding box center [1003, 47] width 38 height 46
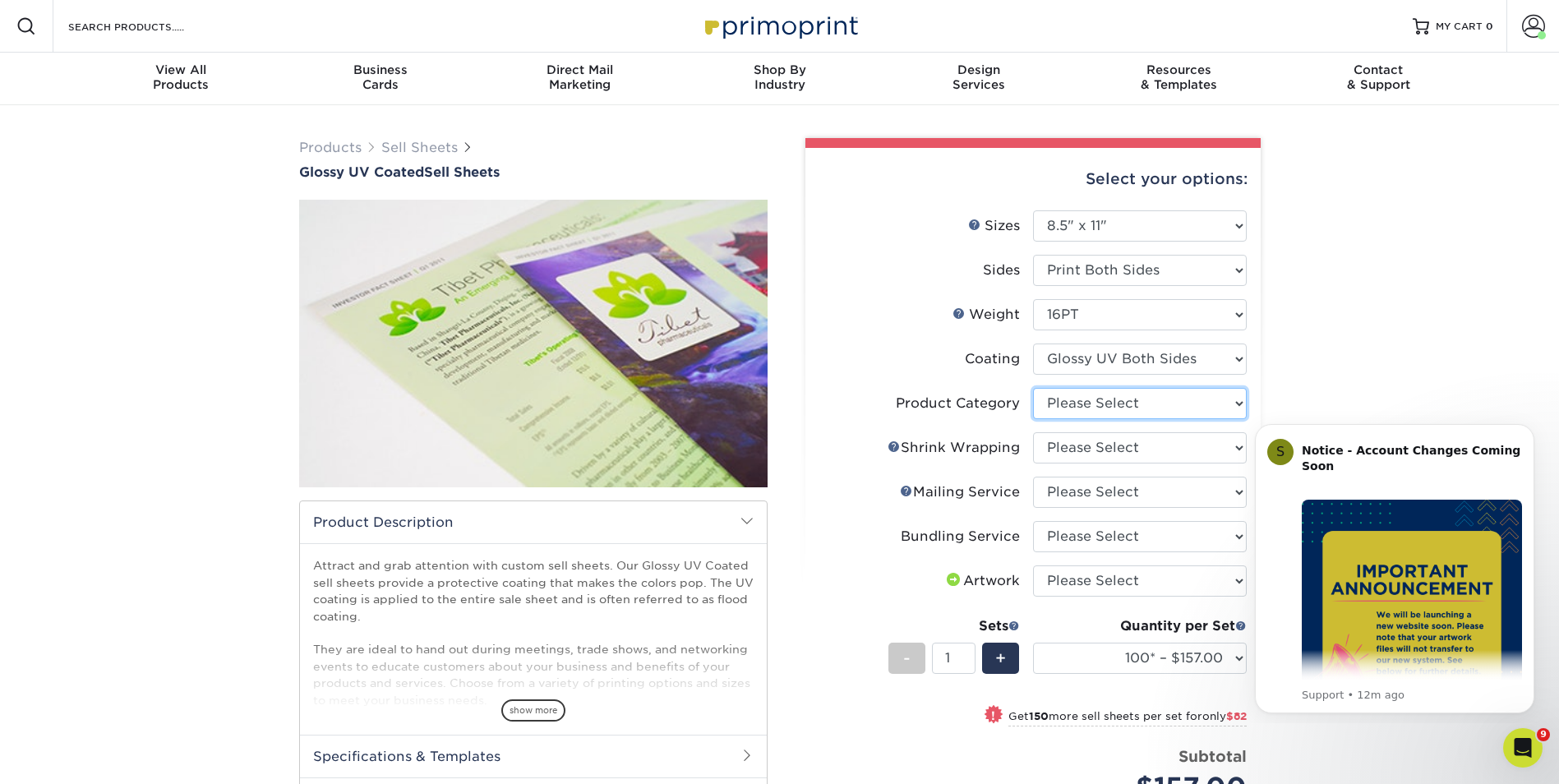
click at [1237, 397] on select "Please Select Sell Sheets" at bounding box center [1140, 403] width 214 height 32
select select "eddd4a87-9082-47bb-843b-3bca55f6c842"
click at [1033, 387] on select "Please Select Sell Sheets" at bounding box center [1140, 403] width 214 height 32
click at [1231, 448] on select "Please Select No Shrink Wrapping Shrink Wrap 100 Per Package Shrink Wrap 50 Per…" at bounding box center [1140, 448] width 214 height 32
select select "c8749376-e7da-41d0-b3dc-647faf84d907"
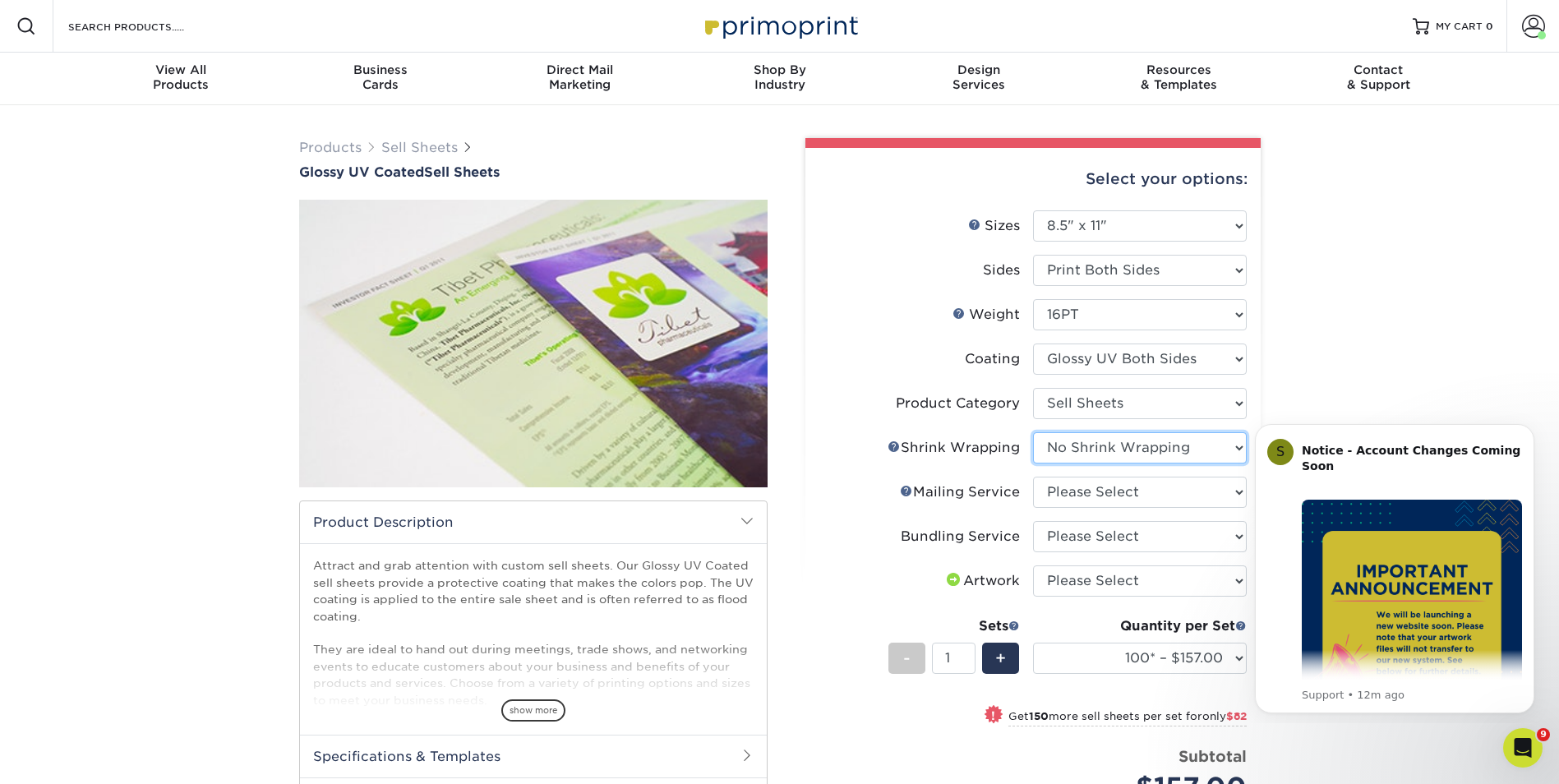
click at [1033, 432] on select "Please Select No Shrink Wrapping Shrink Wrap 100 Per Package Shrink Wrap 50 Per…" at bounding box center [1140, 448] width 214 height 32
click at [1236, 493] on select "Please Select No Direct Mailing Service No, I will mail/stamp/imprint Direct Ma…" at bounding box center [1140, 492] width 214 height 32
select select "3e5e9bdd-d78a-4c28-a41d-fe1407925ca6"
click at [1033, 477] on select "Please Select No Direct Mailing Service No, I will mail/stamp/imprint Direct Ma…" at bounding box center [1140, 492] width 214 height 32
click at [1182, 537] on select "Please Select No Bundling Services Yes, Bundles of 50 (+2 Days) Yes, Bundles of…" at bounding box center [1140, 537] width 214 height 32
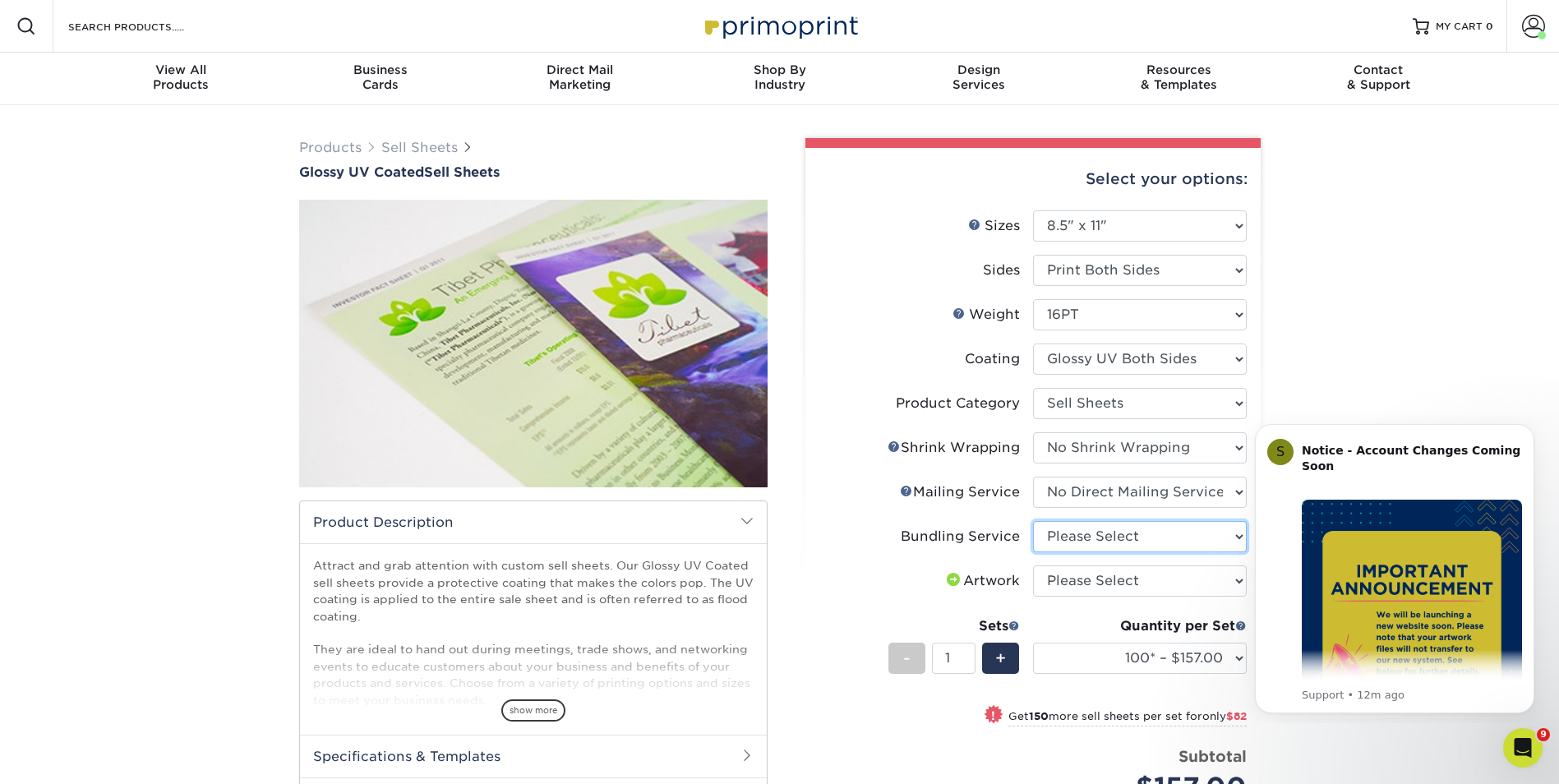
select select "58689abb-25c0-461c-a4c3-a80b627d6649"
click at [1033, 521] on select "Please Select No Bundling Services Yes, Bundles of 50 (+2 Days) Yes, Bundles of…" at bounding box center [1140, 537] width 214 height 32
click at [1213, 577] on select "Please Select I will upload files I need a design - $150" at bounding box center [1140, 581] width 214 height 32
select select "upload"
click at [1033, 566] on select "Please Select I will upload files I need a design - $150" at bounding box center [1140, 581] width 214 height 32
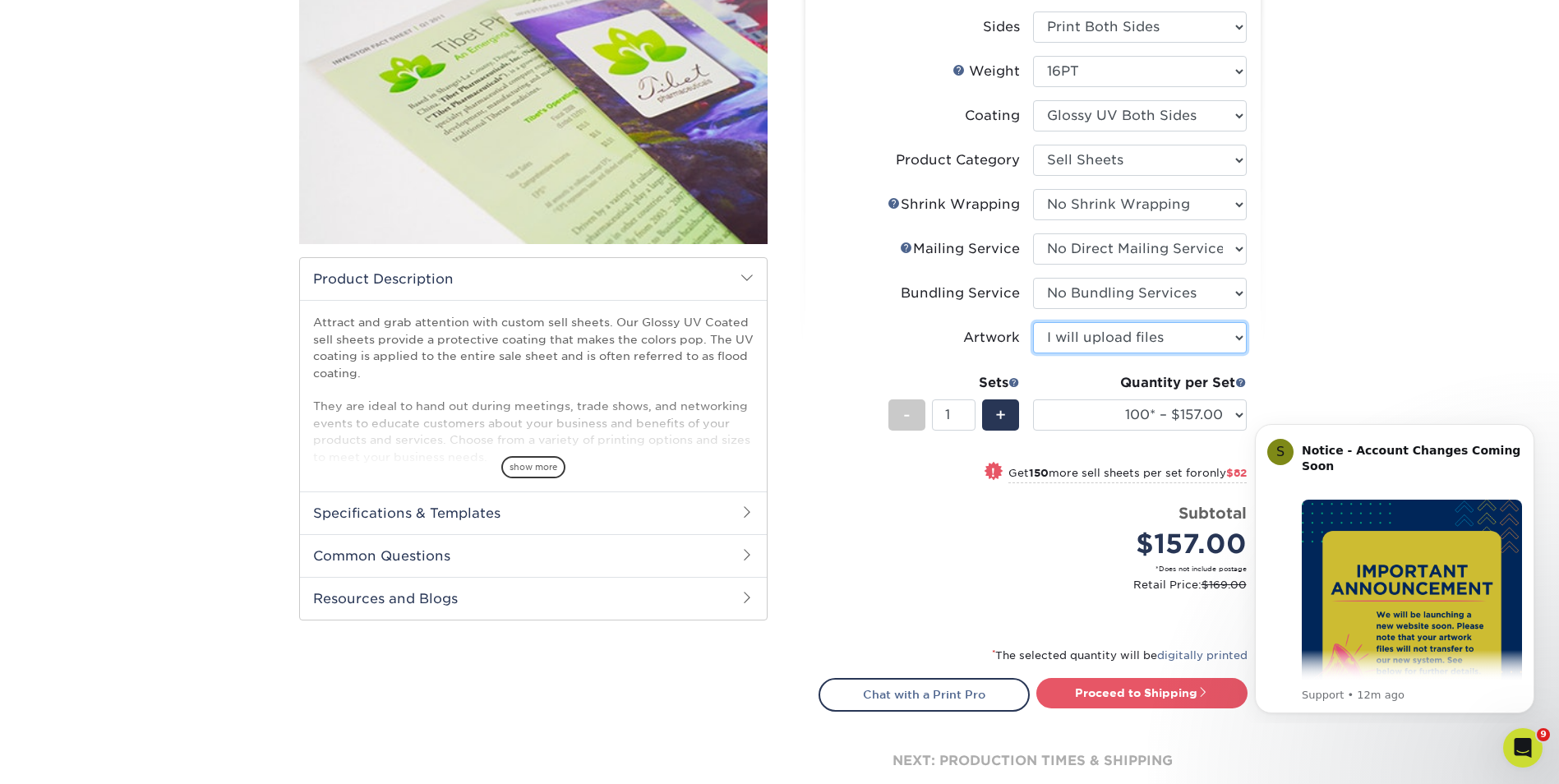
scroll to position [246, 0]
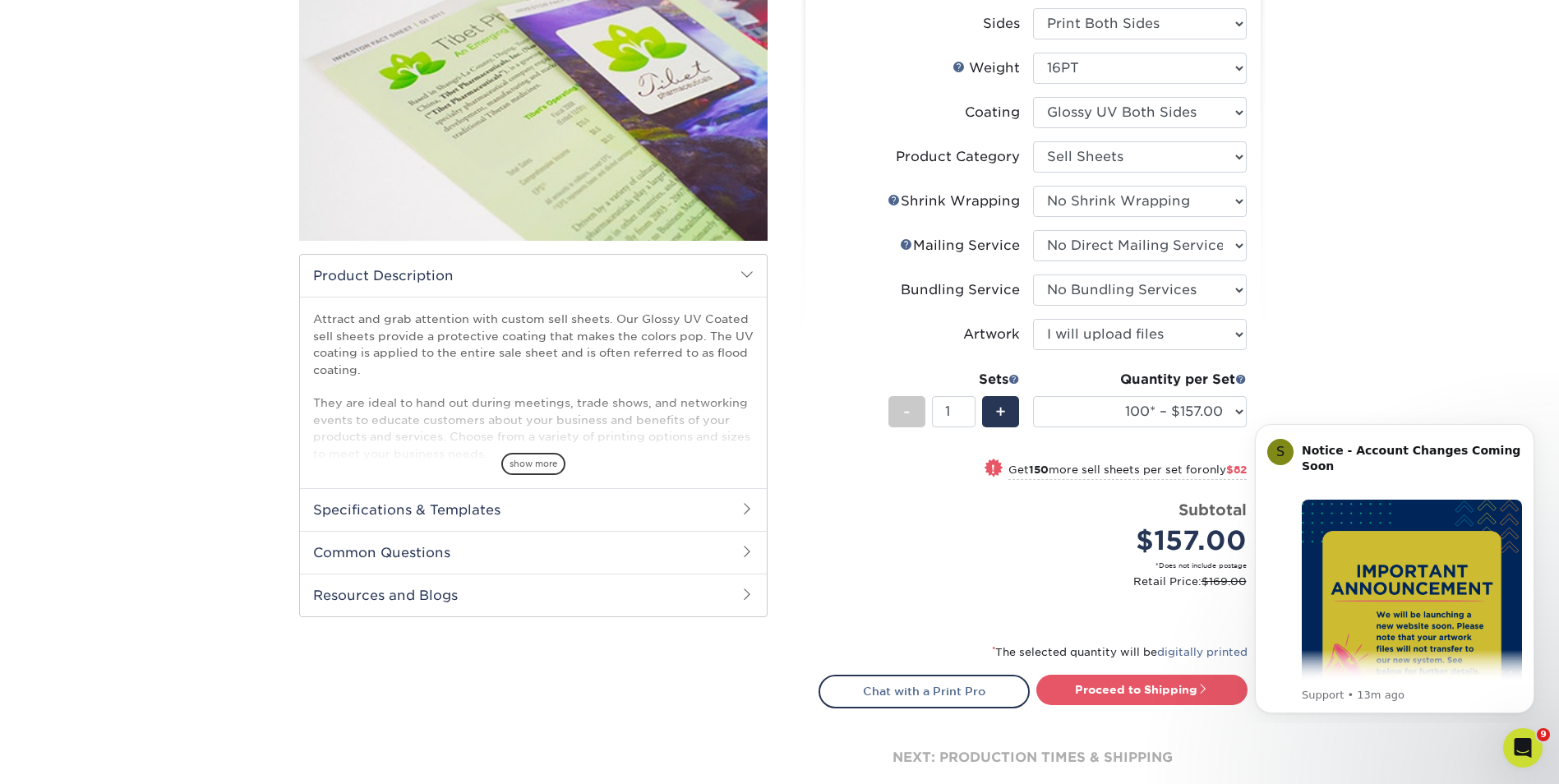
click at [1233, 411] on html "S Notice - Account Changes Coming Soon ​ Past Order Files Will Not Transfer: Wh…" at bounding box center [1395, 566] width 329 height 314
drag, startPoint x: 0, startPoint y: 2, endPoint x: 1236, endPoint y: 411, distance: 1301.9
click at [1236, 411] on select "100* – $157.00 250* – $239.00 500 – $286.00 1000 – $328.00 2500 – $554.00 5000 …" at bounding box center [1140, 412] width 214 height 32
click at [1366, 192] on div "Products Sell Sheets Glossy UV Coated Sell Sheets show more Templates" at bounding box center [780, 362] width 1559 height 1007
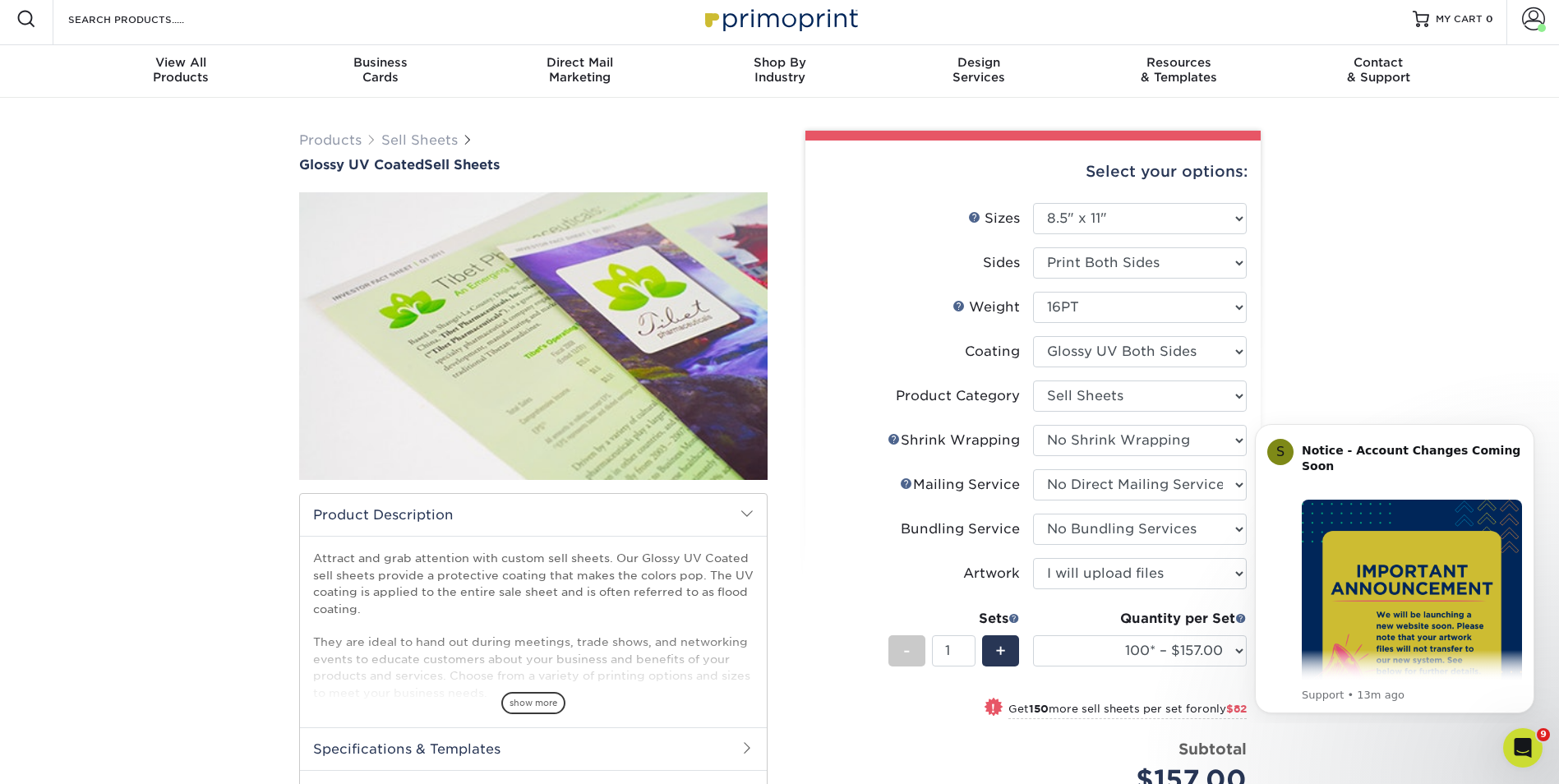
scroll to position [0, 0]
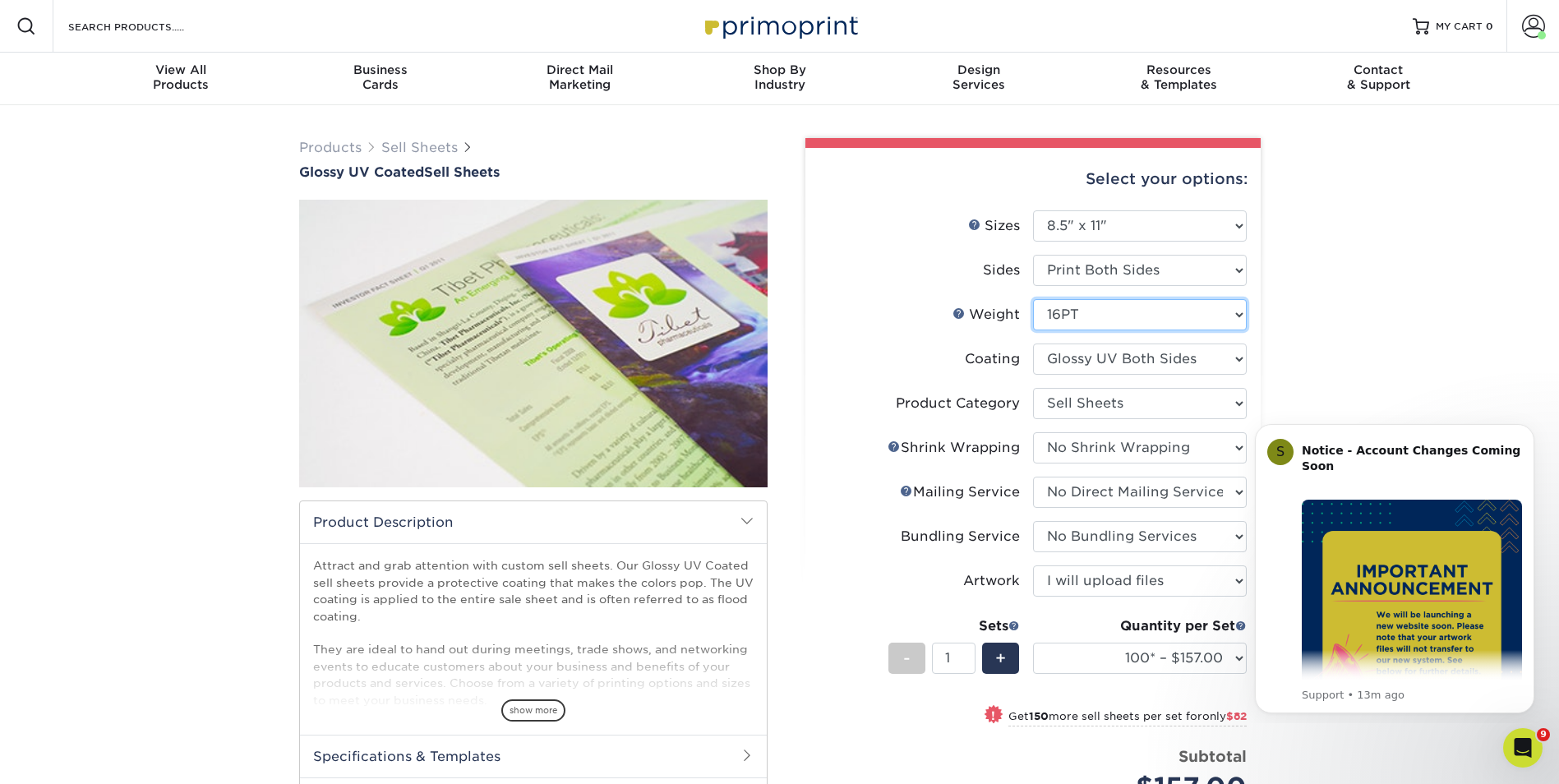
click at [1235, 312] on select "Please Select 16PT 14PT 18PT C1S" at bounding box center [1140, 315] width 214 height 32
select select "18PTC1S"
click at [1033, 299] on select "Please Select 16PT 14PT 18PT C1S" at bounding box center [1140, 315] width 214 height 32
select select "-1"
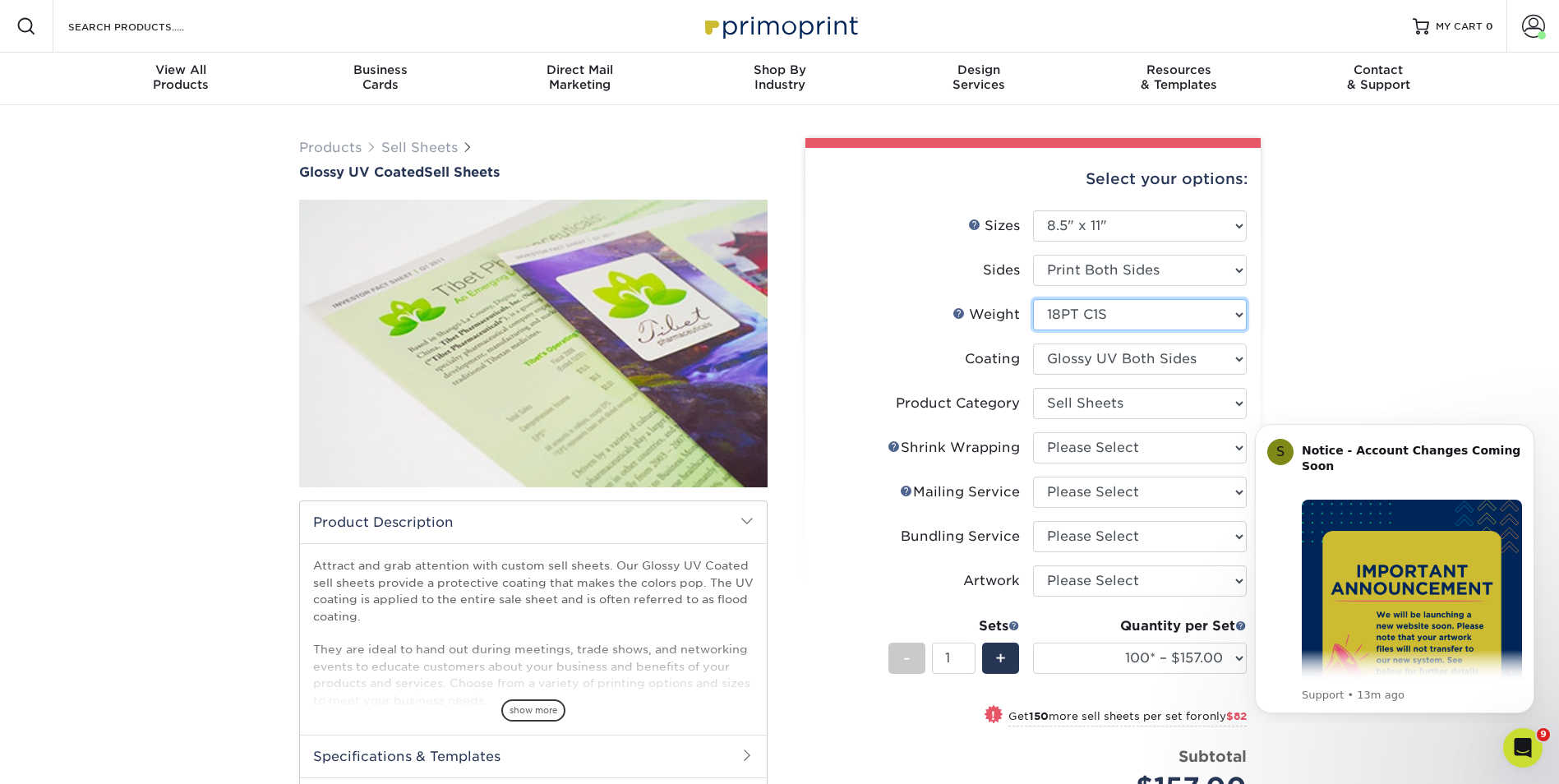
select select "-1"
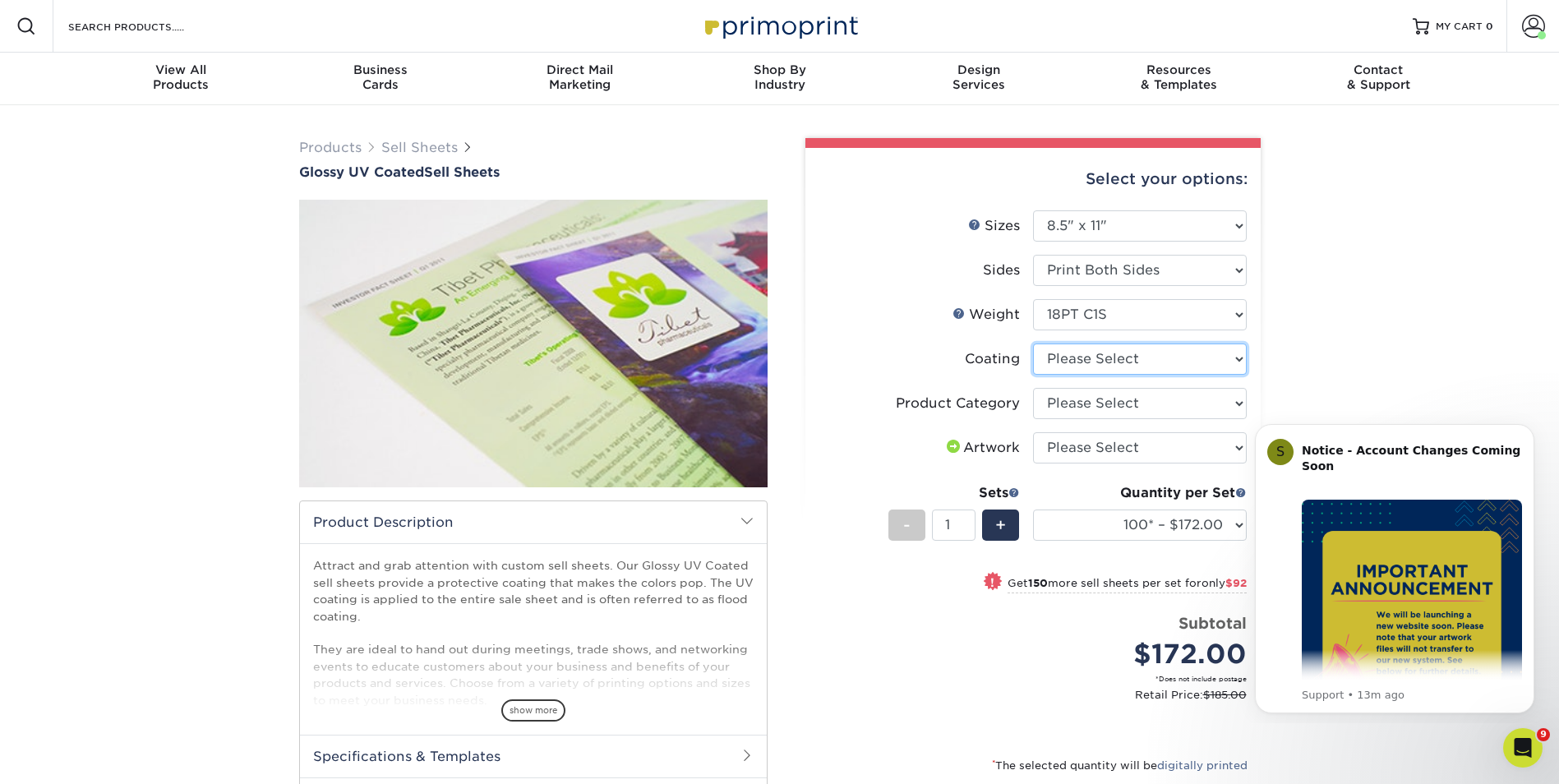
click at [1194, 360] on select at bounding box center [1140, 359] width 214 height 32
click at [1233, 320] on select "Please Select 16PT 14PT 18PT C1S" at bounding box center [1140, 315] width 214 height 32
select select "16PT"
click at [1033, 299] on select "Please Select 16PT 14PT 18PT C1S" at bounding box center [1140, 315] width 214 height 32
select select
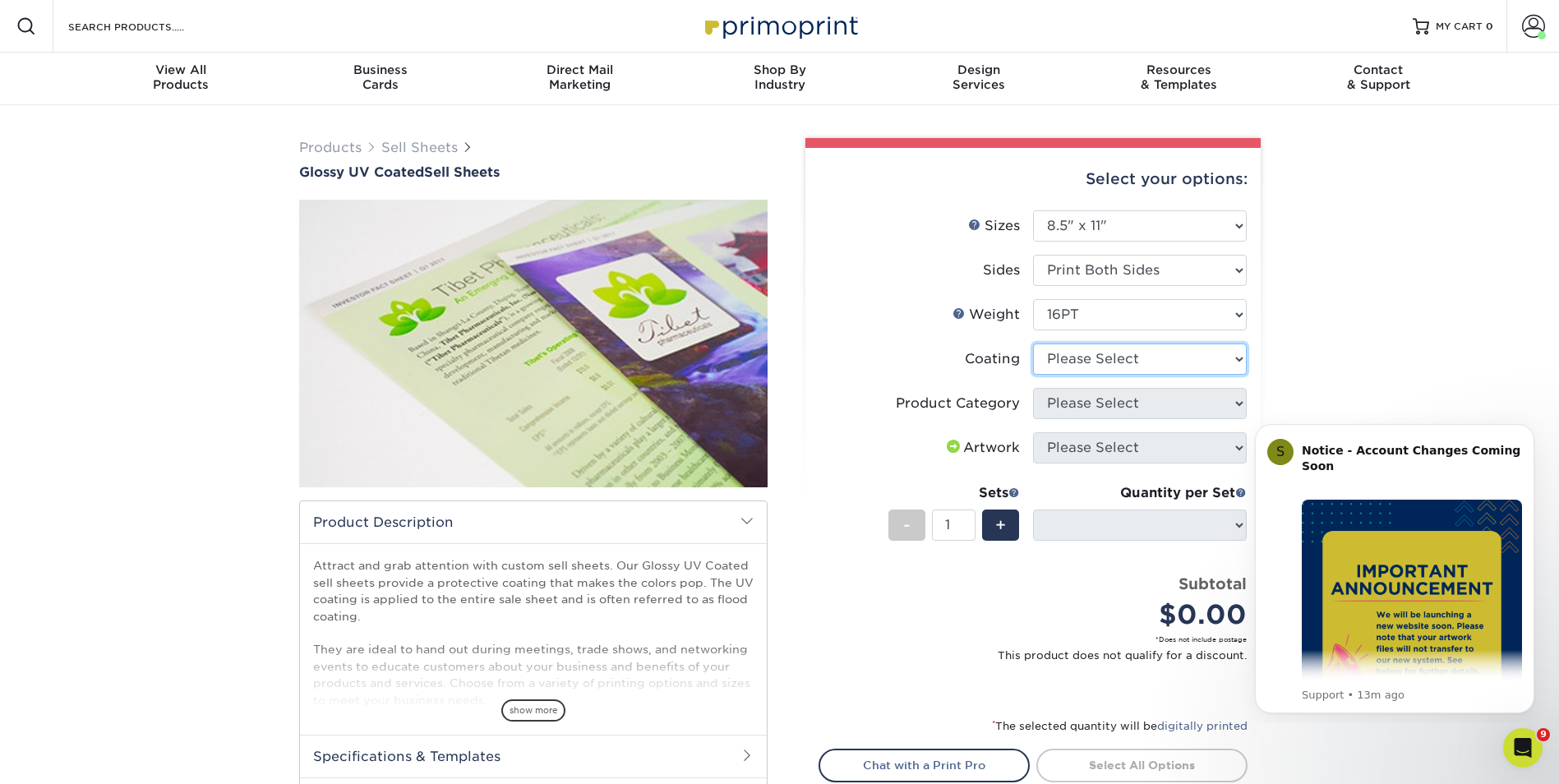
click at [1140, 366] on select at bounding box center [1140, 359] width 214 height 32
click at [1133, 371] on select at bounding box center [1140, 359] width 214 height 32
select select "ae367451-b2b8-45df-a344-0f05b6a12993"
click at [1033, 344] on select at bounding box center [1140, 359] width 214 height 32
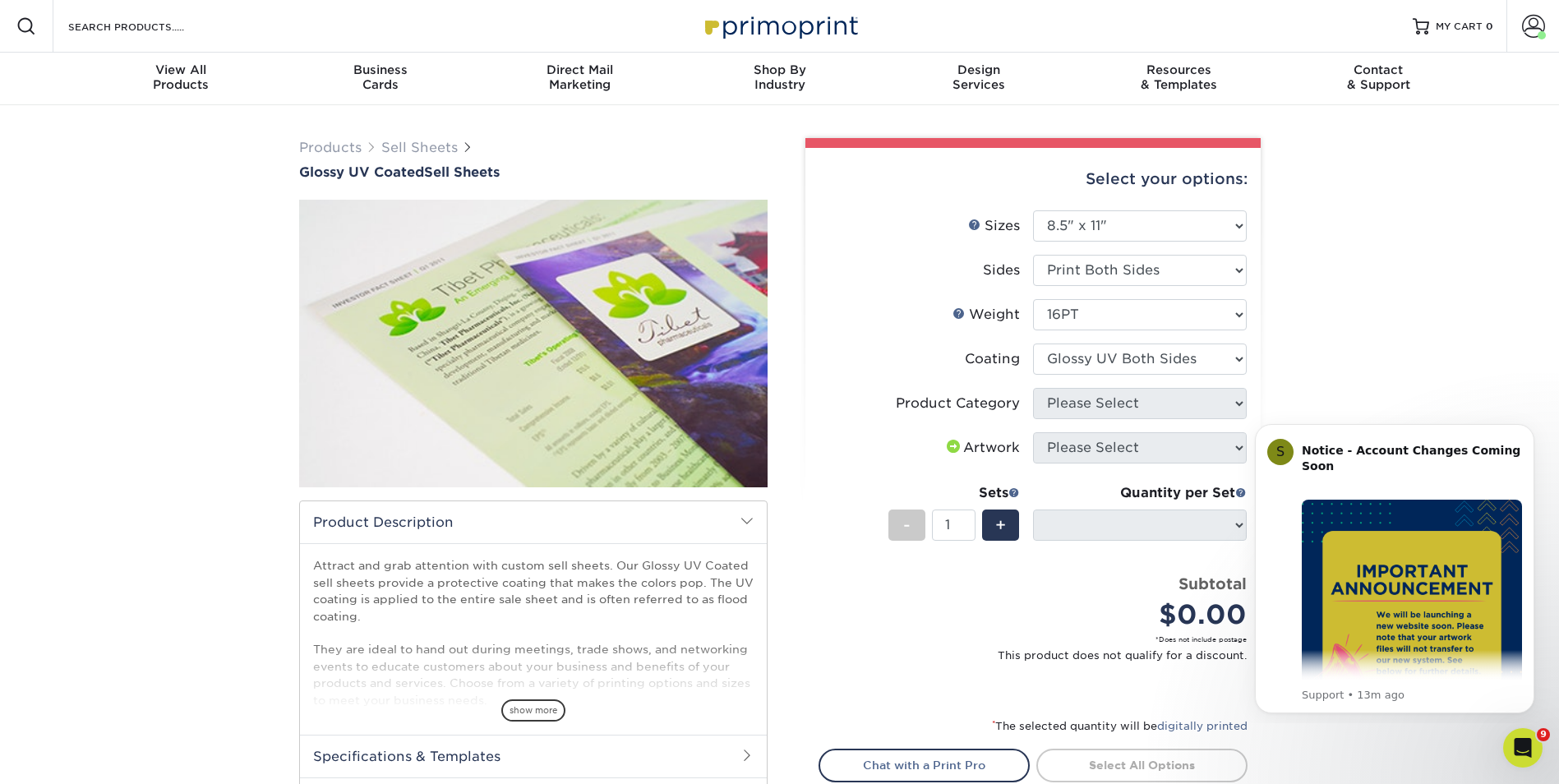
select select "-1"
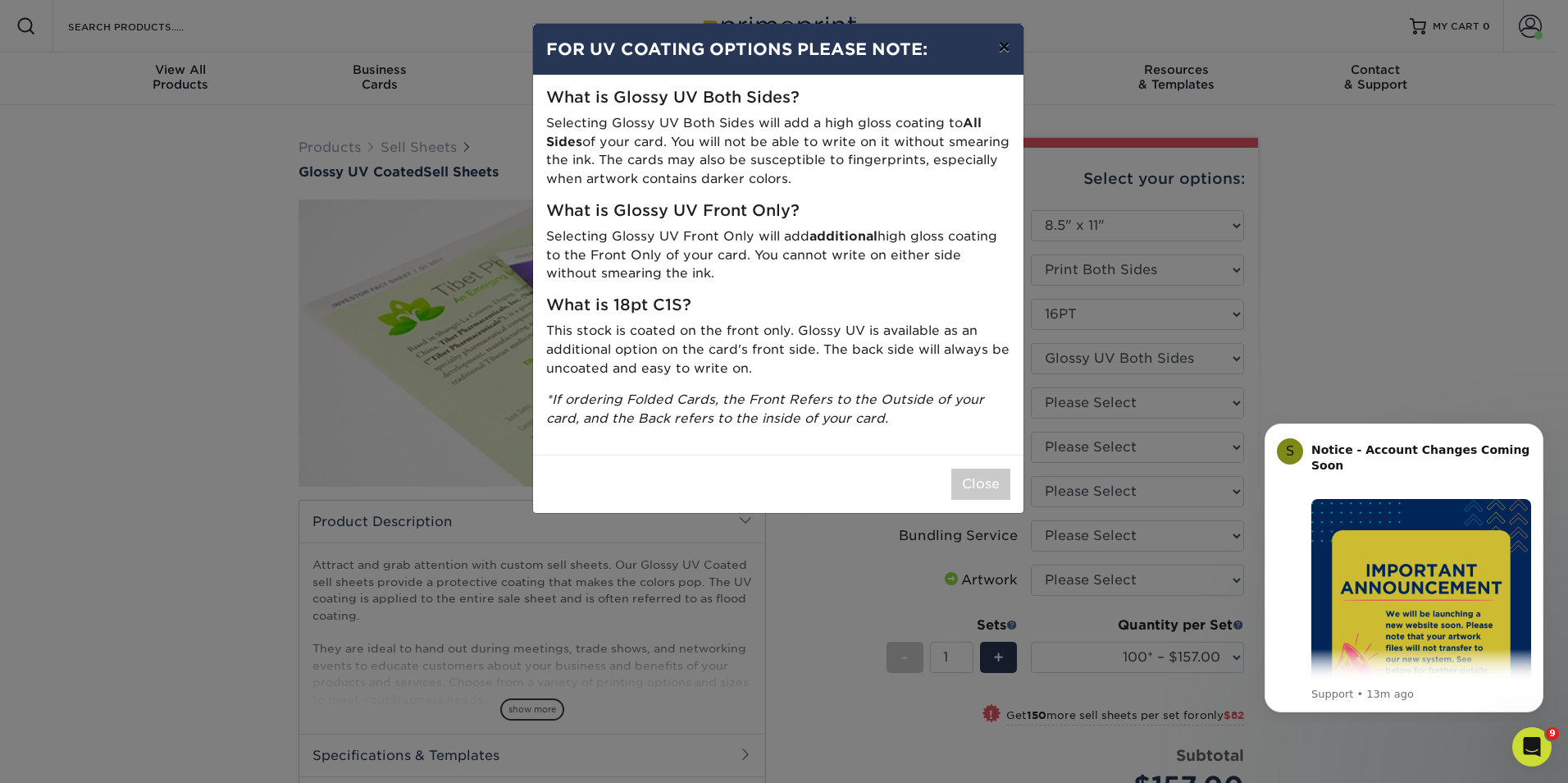
click at [1011, 44] on button "×" at bounding box center [1003, 47] width 38 height 46
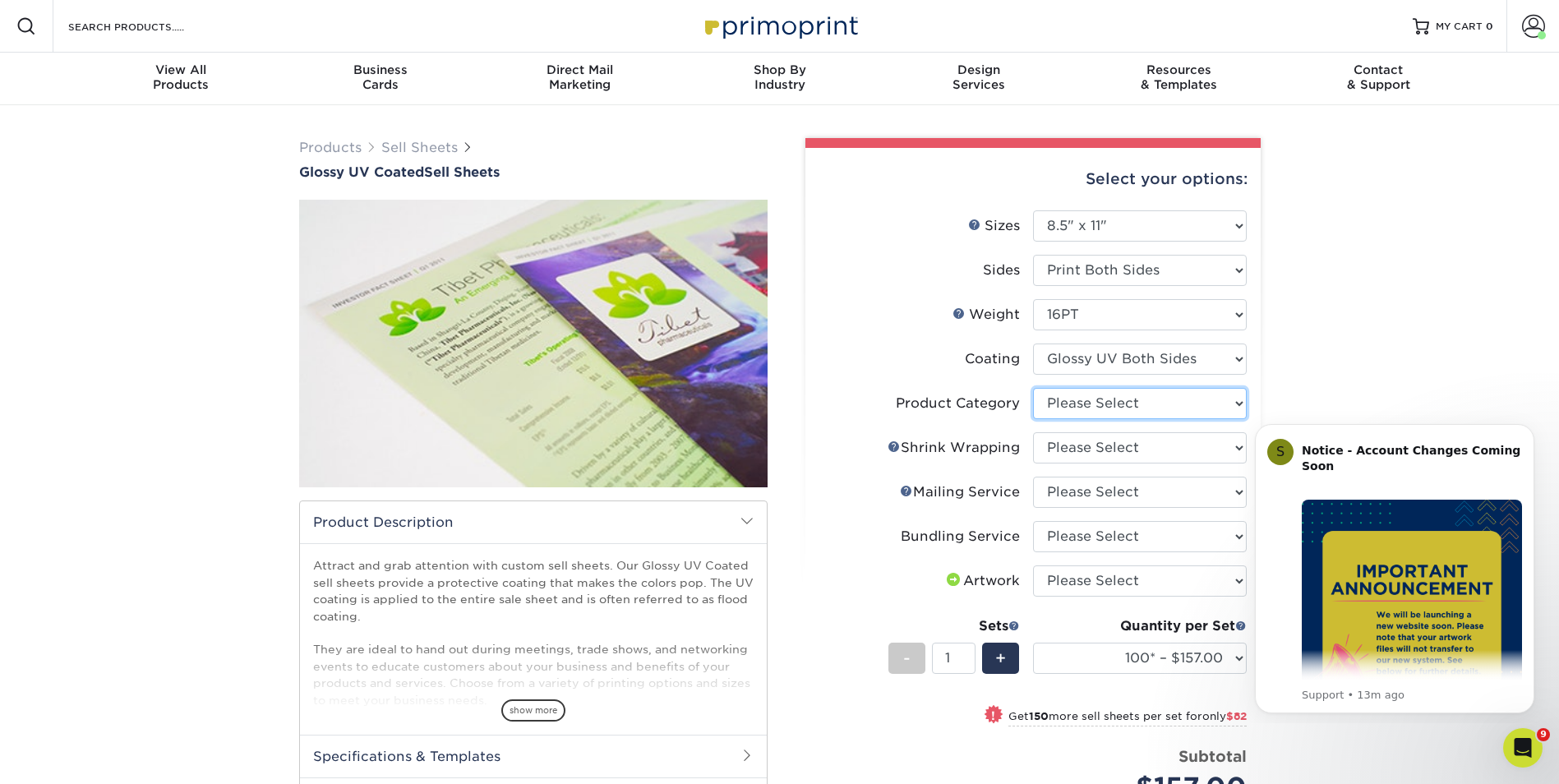
click at [1228, 407] on select "Please Select Sell Sheets" at bounding box center [1140, 403] width 214 height 32
select select "eddd4a87-9082-47bb-843b-3bca55f6c842"
click at [1033, 387] on select "Please Select Sell Sheets" at bounding box center [1140, 403] width 214 height 32
click at [1192, 459] on select "Please Select No Shrink Wrapping Shrink Wrap 100 Per Package Shrink Wrap 50 Per…" at bounding box center [1140, 448] width 214 height 32
select select "c8749376-e7da-41d0-b3dc-647faf84d907"
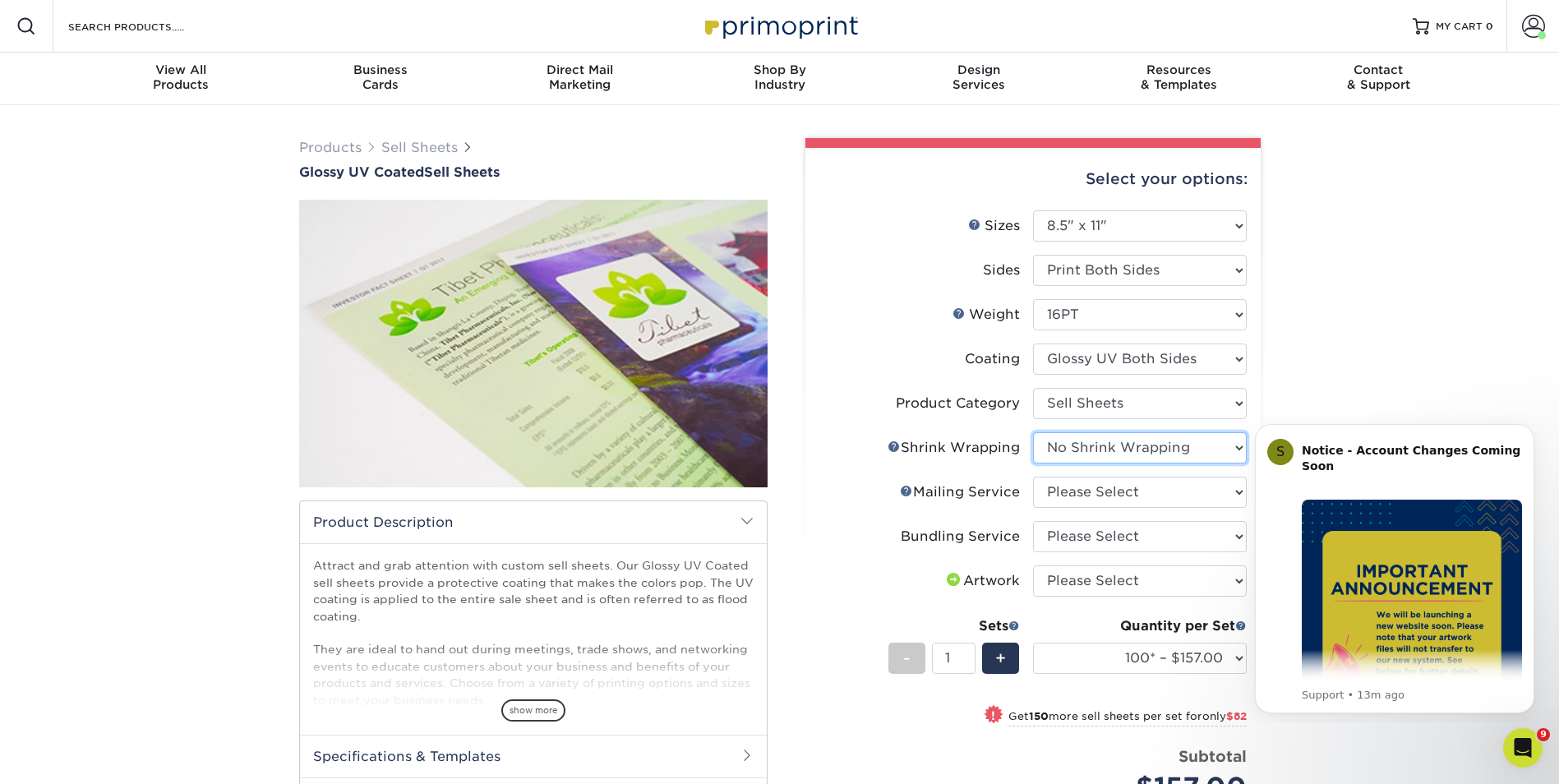
click at [1033, 432] on select "Please Select No Shrink Wrapping Shrink Wrap 100 Per Package Shrink Wrap 50 Per…" at bounding box center [1140, 448] width 214 height 32
click at [1163, 499] on select "Please Select No Direct Mailing Service No, I will mail/stamp/imprint Direct Ma…" at bounding box center [1140, 492] width 214 height 32
select select "3e5e9bdd-d78a-4c28-a41d-fe1407925ca6"
click at [1033, 477] on select "Please Select No Direct Mailing Service No, I will mail/stamp/imprint Direct Ma…" at bounding box center [1140, 492] width 214 height 32
click at [1235, 539] on html "S Notice - Account Changes Coming Soon ​ Past Order Files Will Not Transfer: Wh…" at bounding box center [1395, 566] width 329 height 314
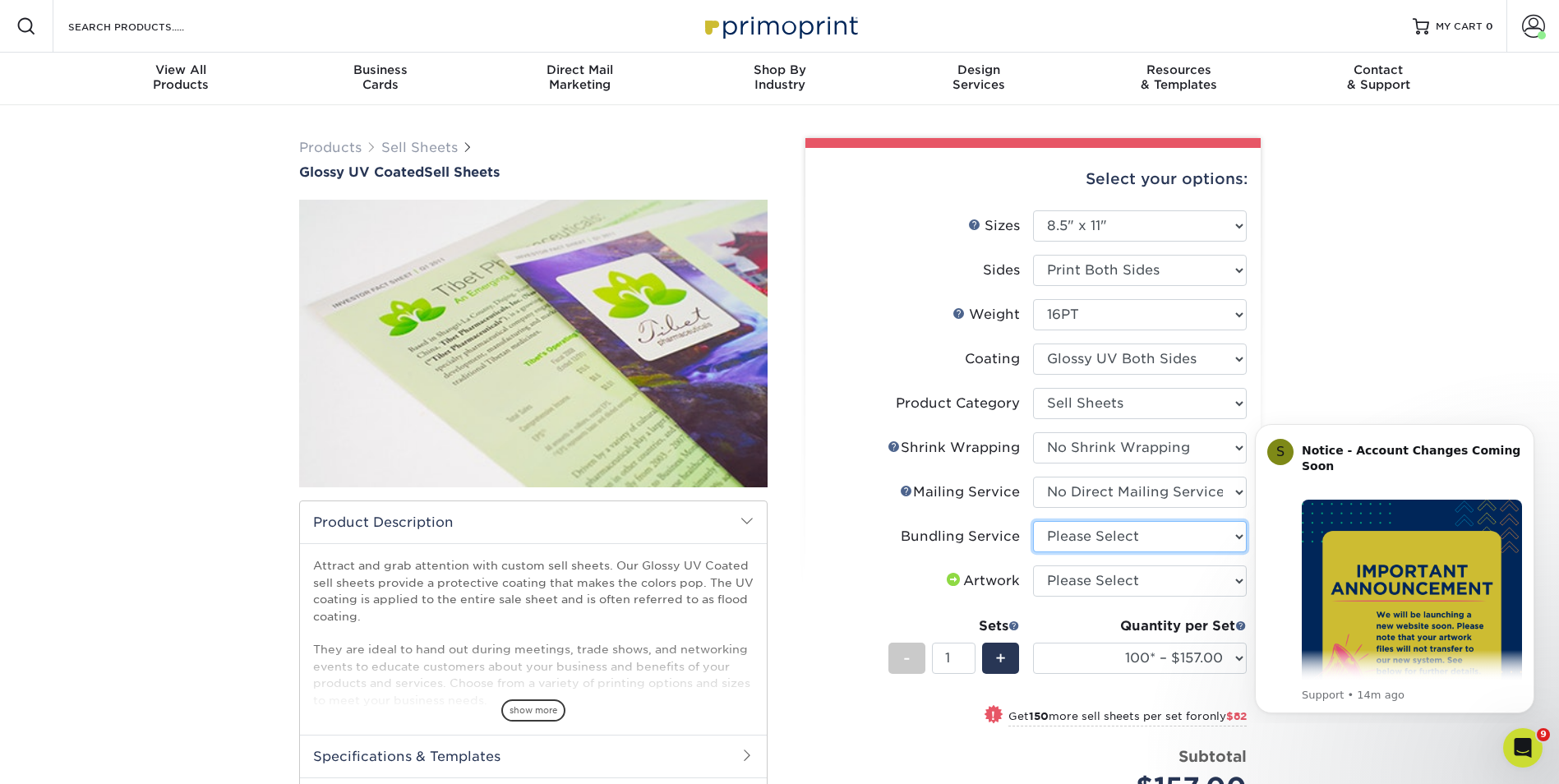
click at [1238, 539] on select "Please Select No Bundling Services Yes, Bundles of 50 (+2 Days) Yes, Bundles of…" at bounding box center [1140, 537] width 214 height 32
select select "58689abb-25c0-461c-a4c3-a80b627d6649"
click at [1033, 521] on select "Please Select No Bundling Services Yes, Bundles of 50 (+2 Days) Yes, Bundles of…" at bounding box center [1140, 537] width 214 height 32
click at [1197, 582] on select "Please Select I will upload files I need a design - $150" at bounding box center [1140, 581] width 214 height 32
select select "upload"
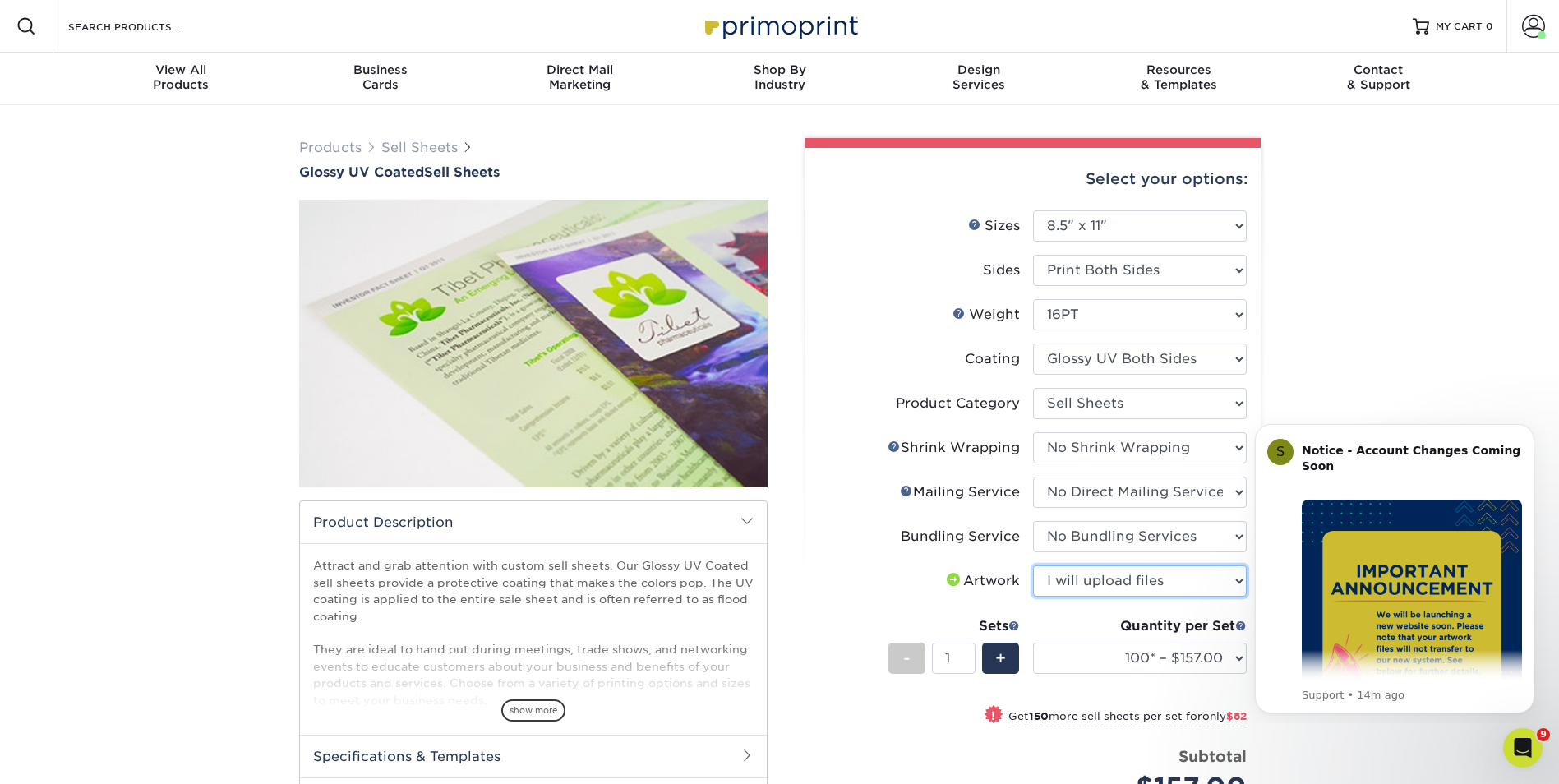
click at [1033, 566] on select "Please Select I will upload files I need a design - $150" at bounding box center [1140, 581] width 214 height 32
